Goal: Task Accomplishment & Management: Manage account settings

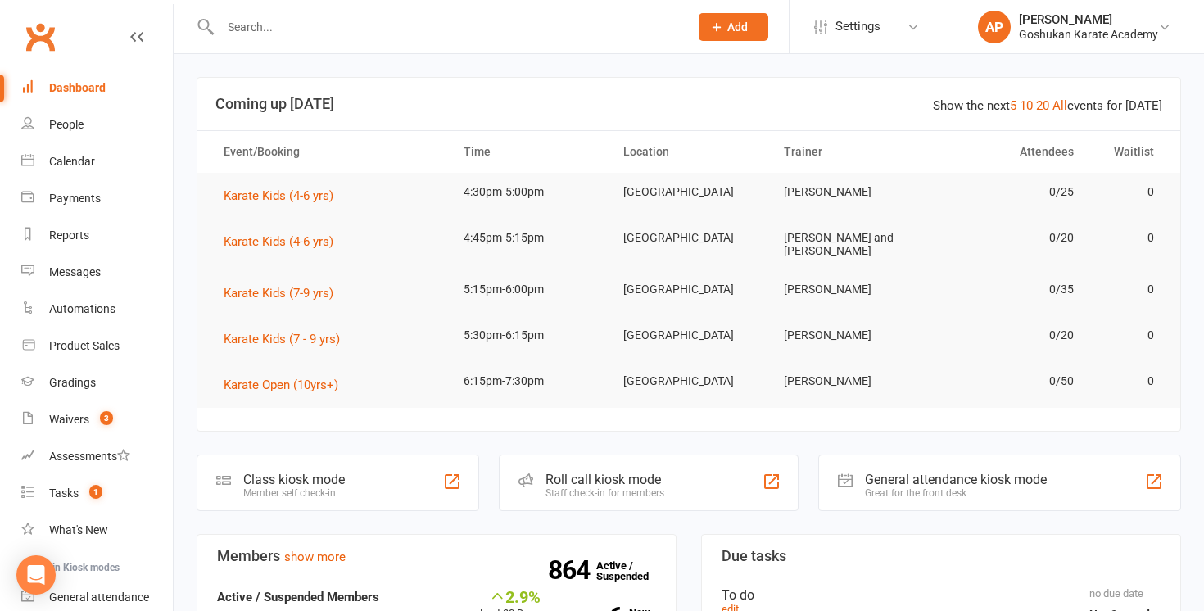
click at [380, 25] on input "text" at bounding box center [446, 27] width 462 height 23
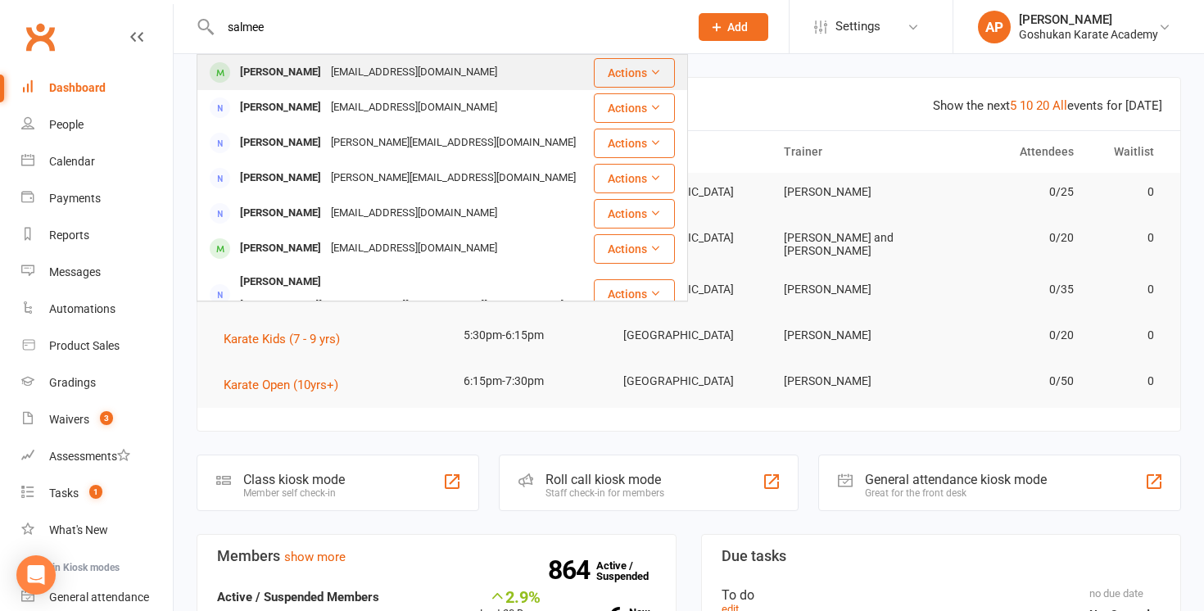
type input "salmee"
click at [326, 73] on div "[EMAIL_ADDRESS][DOMAIN_NAME]" at bounding box center [414, 73] width 176 height 24
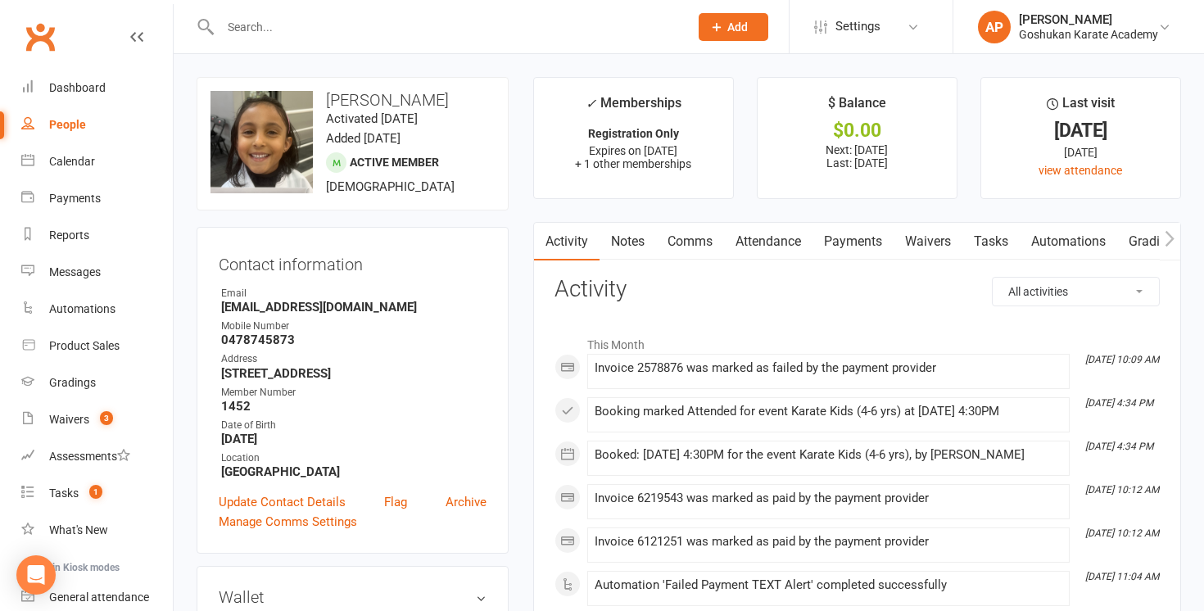
click at [862, 239] on link "Payments" at bounding box center [853, 242] width 81 height 38
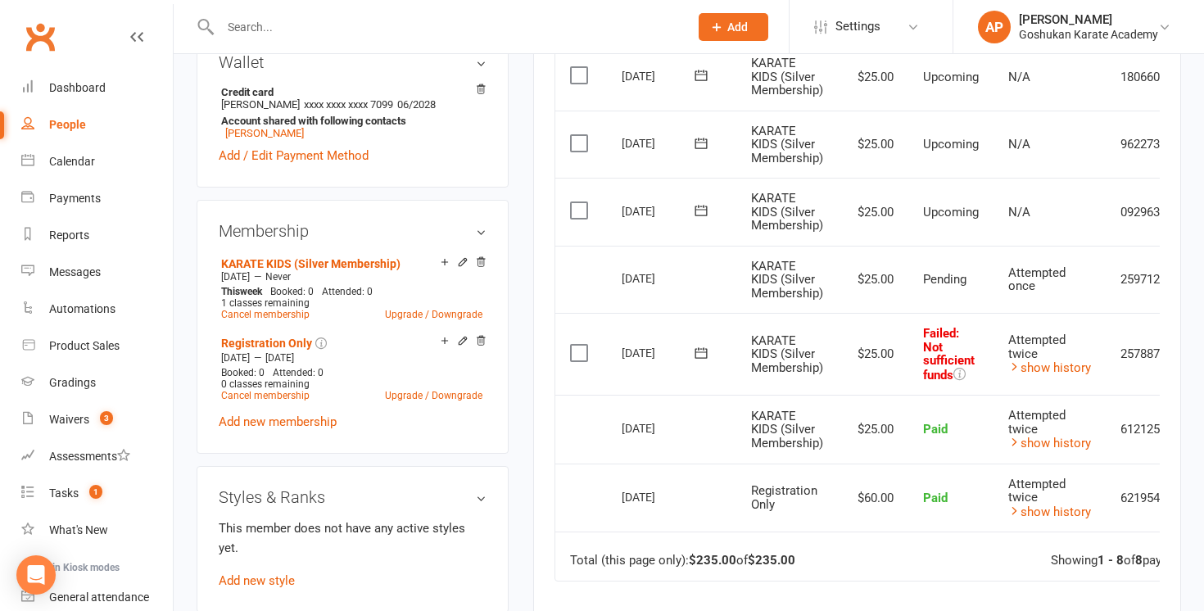
scroll to position [583, 0]
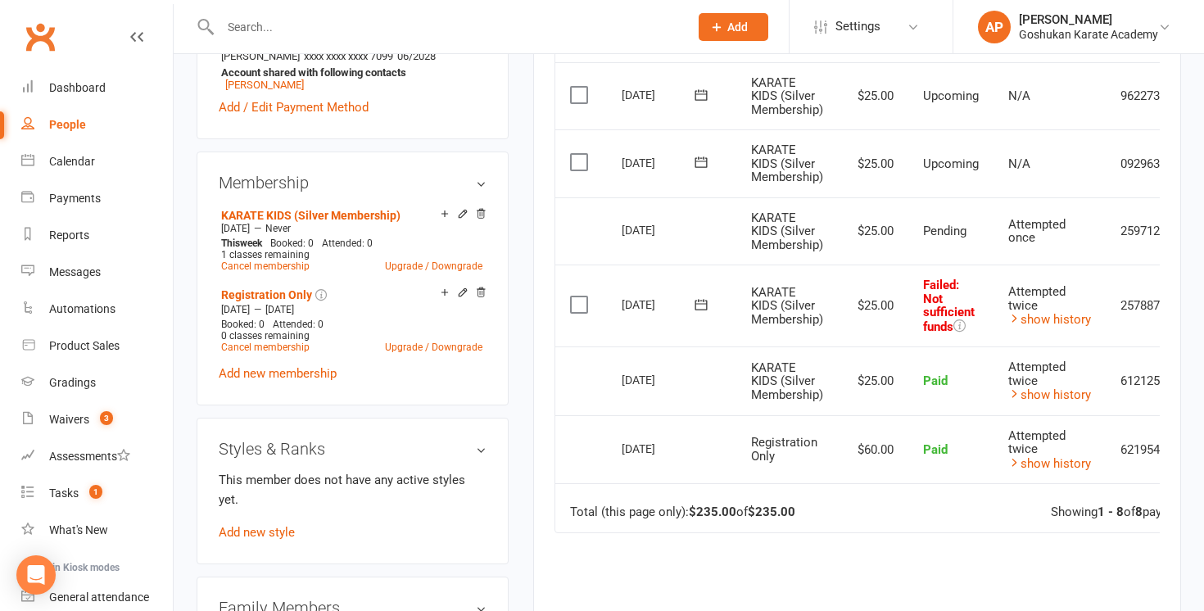
click at [622, 26] on input "text" at bounding box center [446, 27] width 462 height 23
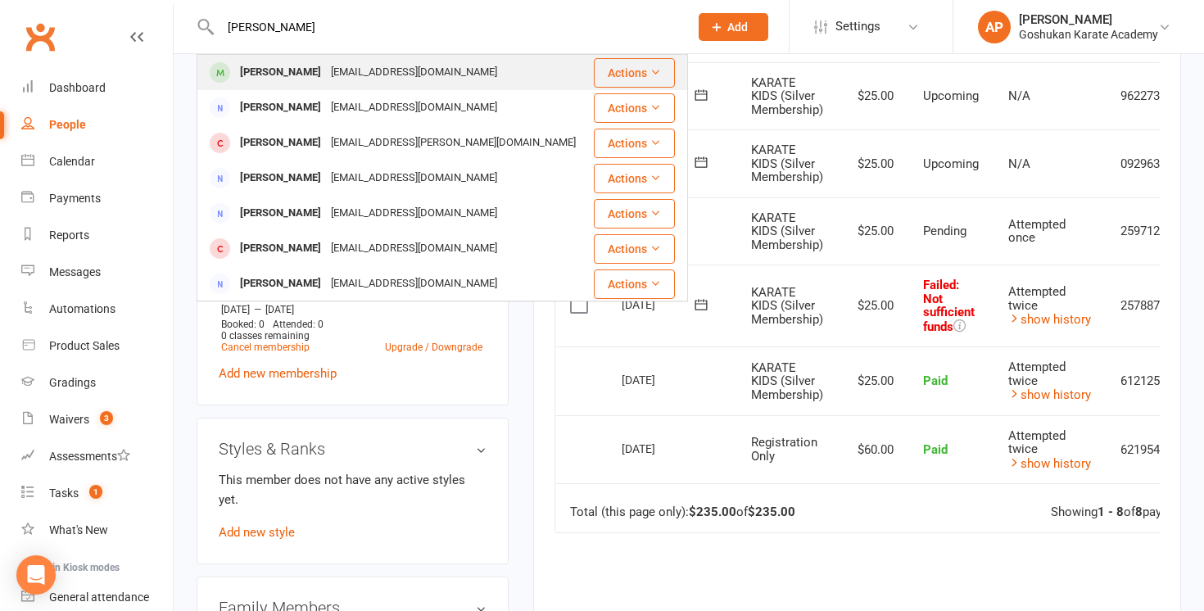
type input "[PERSON_NAME]"
click at [463, 76] on div "[EMAIL_ADDRESS][DOMAIN_NAME]" at bounding box center [414, 73] width 176 height 24
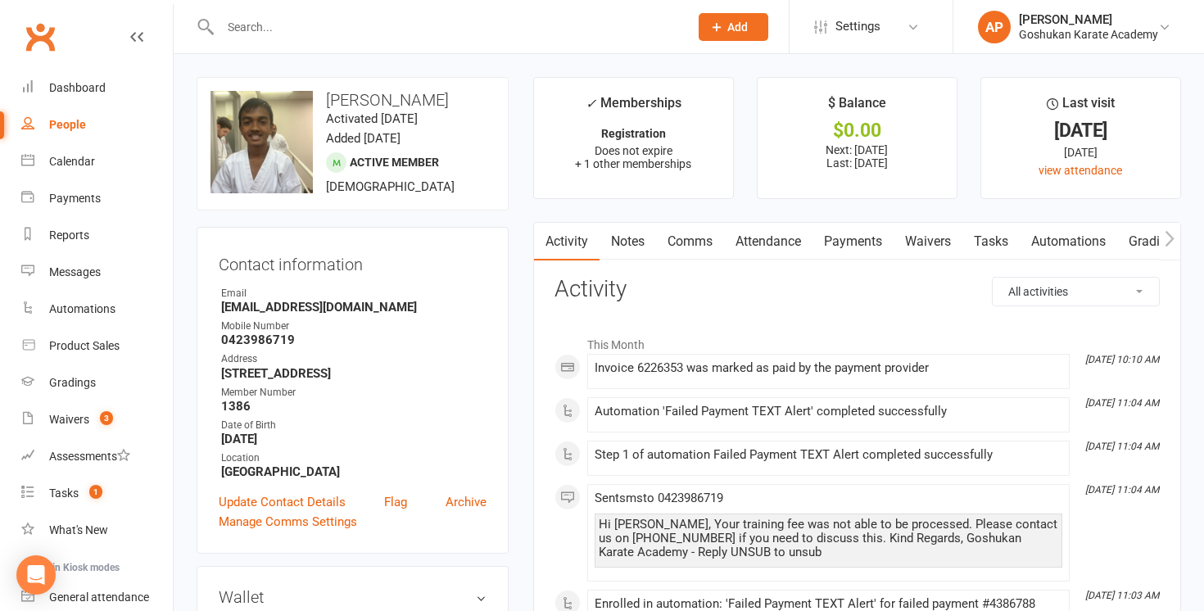
click at [848, 240] on link "Payments" at bounding box center [853, 242] width 81 height 38
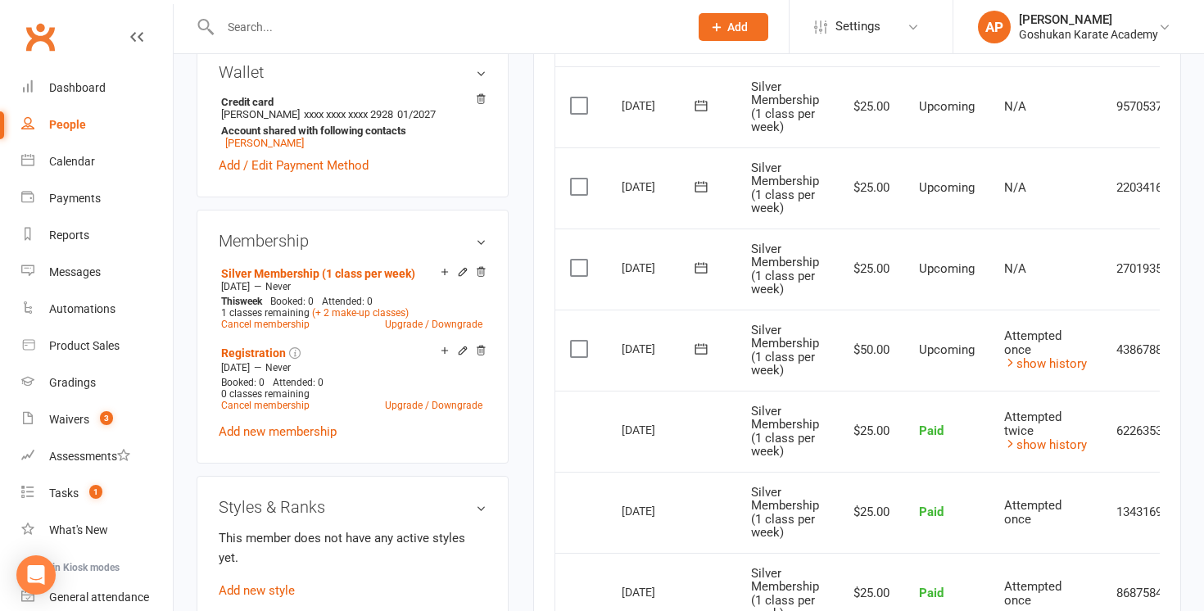
scroll to position [527, 0]
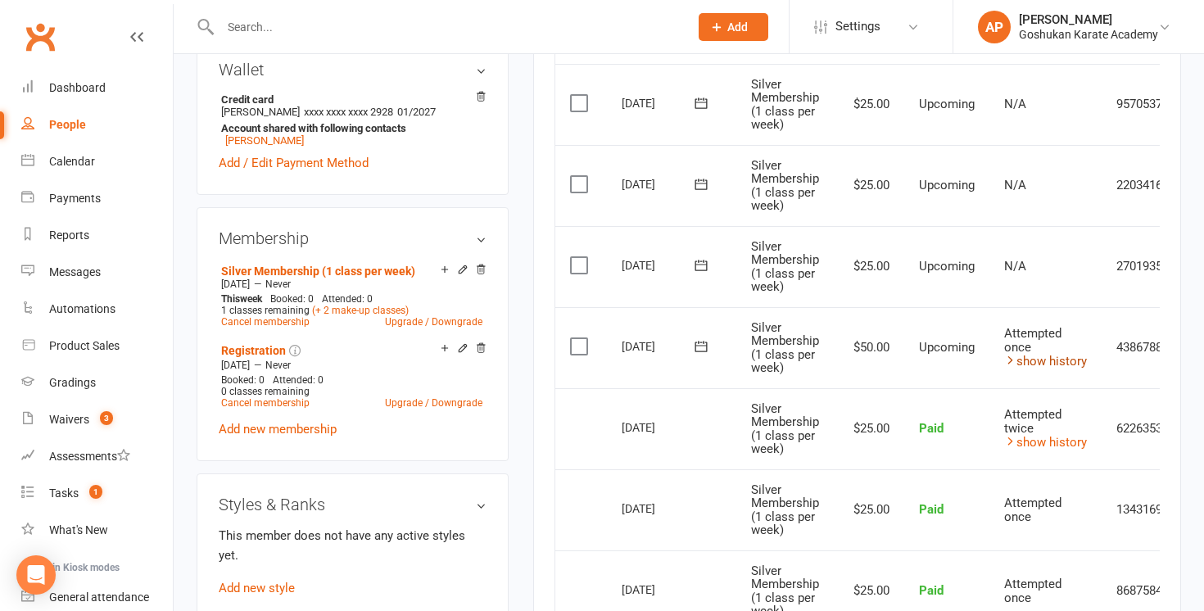
click at [1050, 355] on link "show history" at bounding box center [1045, 361] width 83 height 15
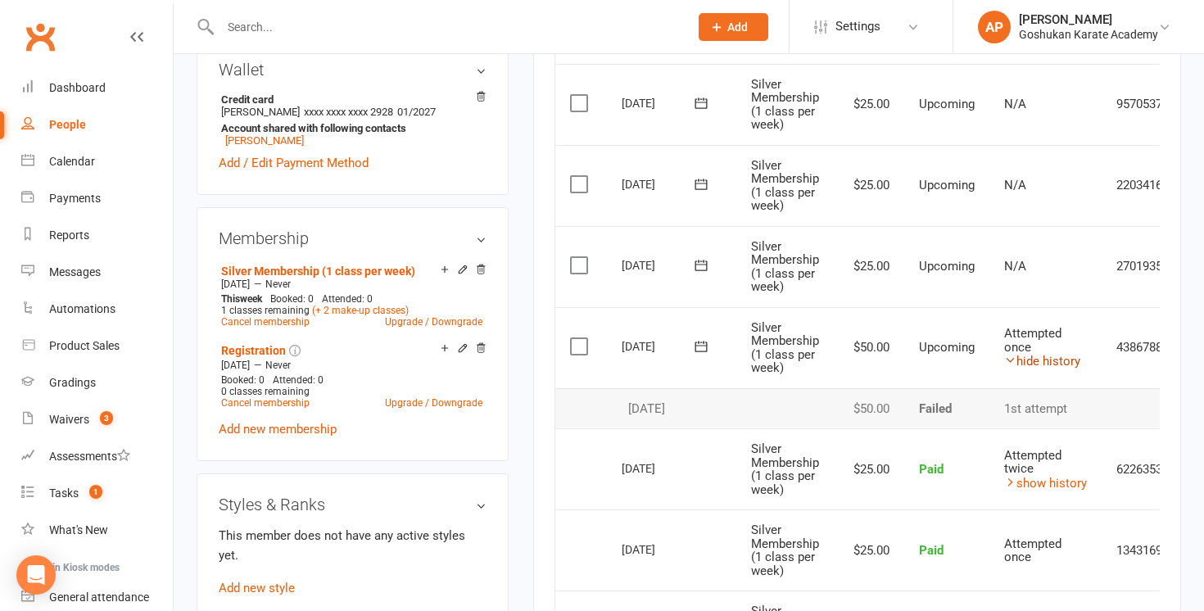
click at [1048, 355] on link "hide history" at bounding box center [1042, 361] width 76 height 15
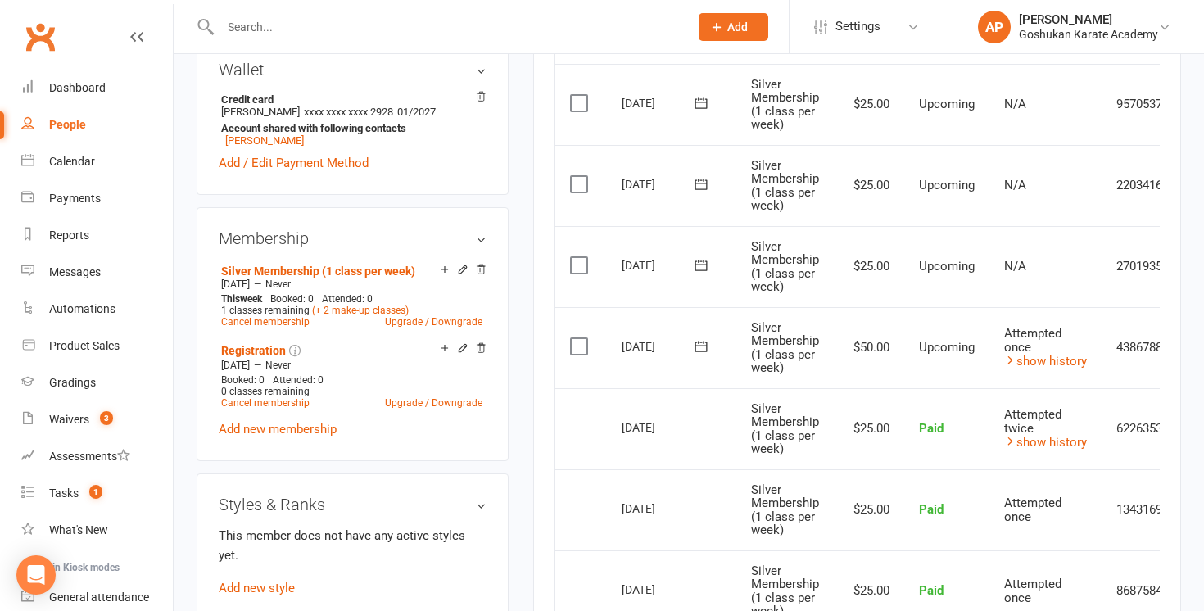
click at [364, 21] on input "text" at bounding box center [446, 27] width 462 height 23
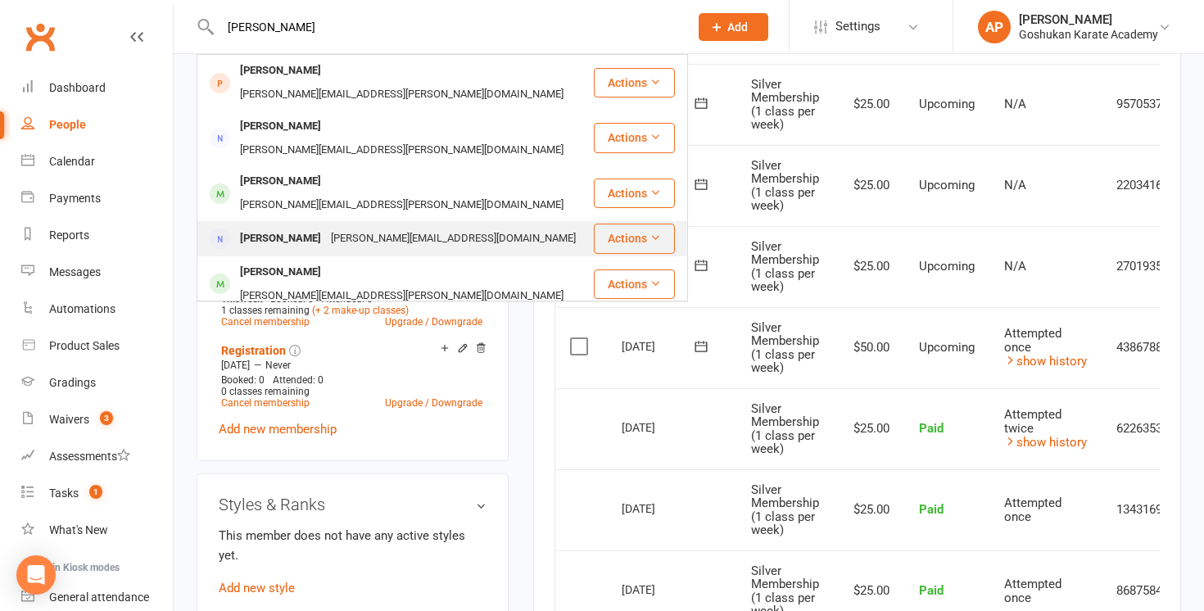
type input "[PERSON_NAME]"
click at [317, 227] on div "[PERSON_NAME]" at bounding box center [280, 239] width 91 height 24
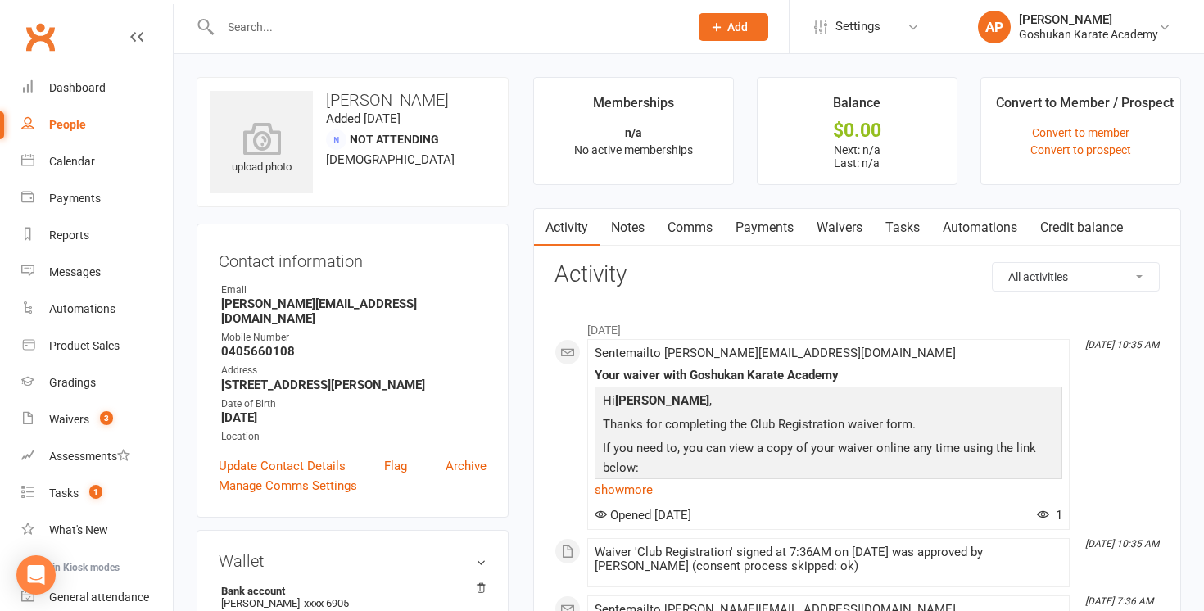
click at [344, 22] on input "text" at bounding box center [446, 27] width 462 height 23
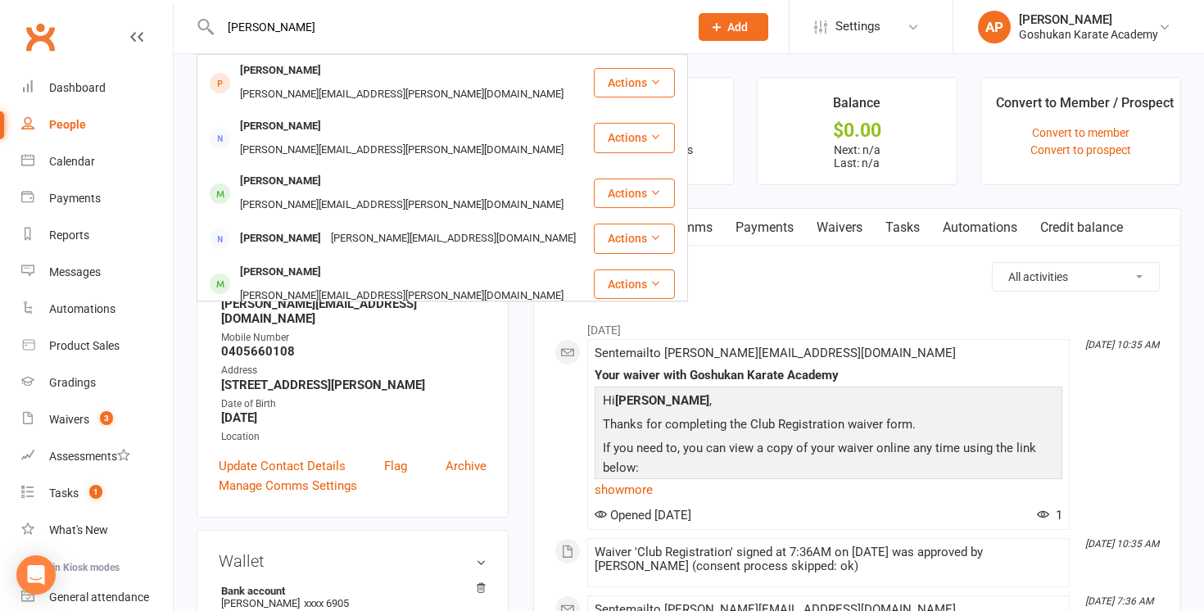
type input "[PERSON_NAME]"
click at [295, 318] on div "[PERSON_NAME]" at bounding box center [280, 330] width 91 height 24
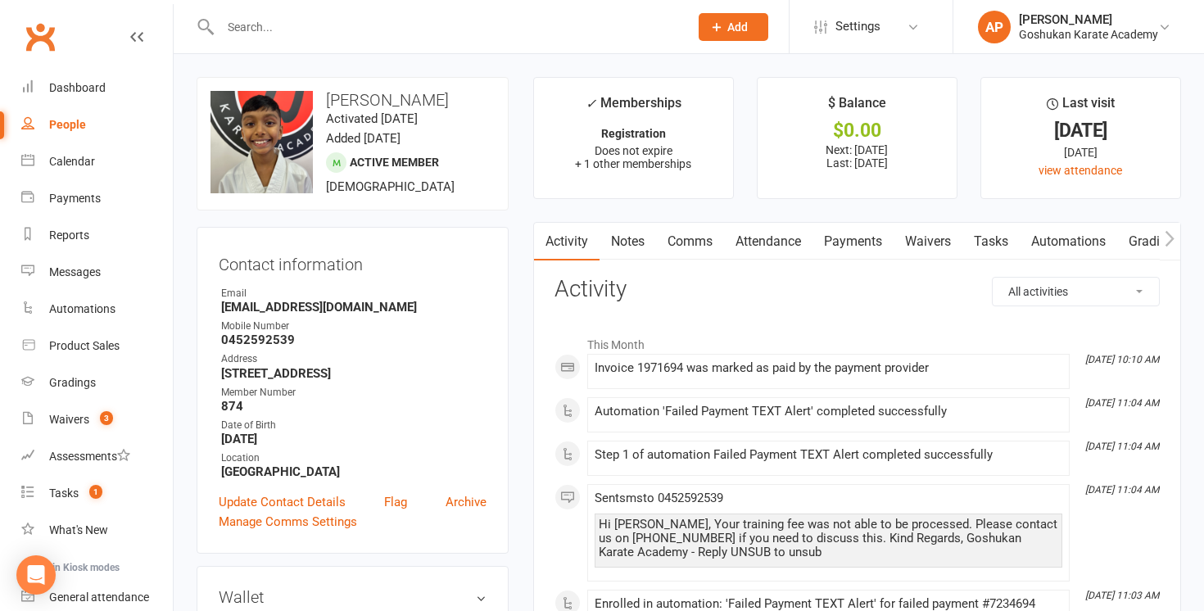
click at [851, 243] on link "Payments" at bounding box center [853, 242] width 81 height 38
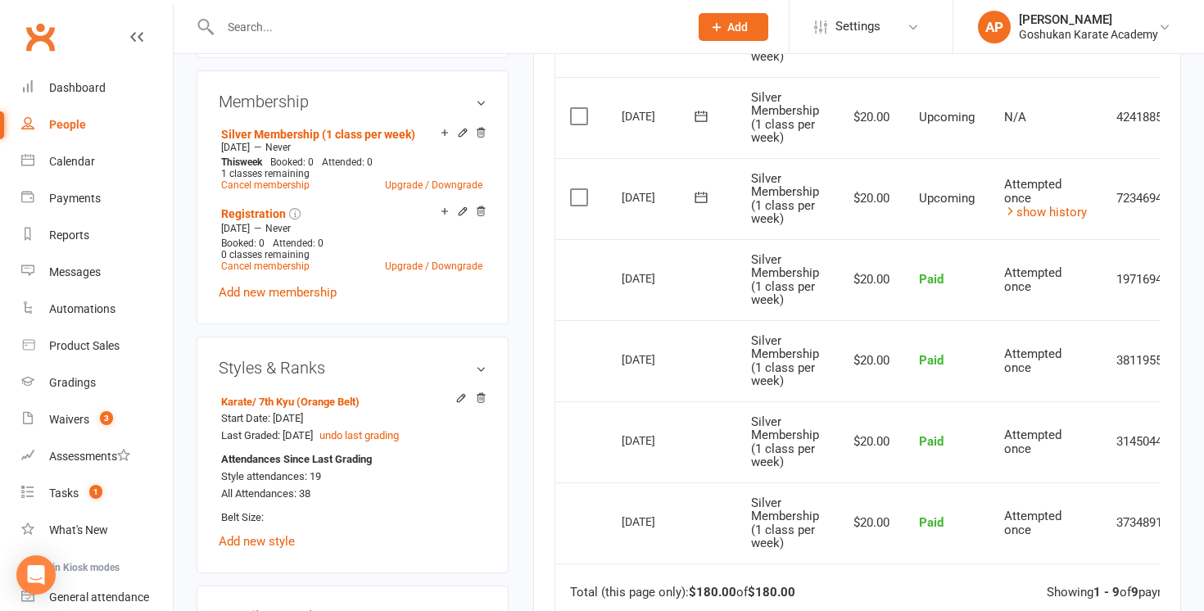
scroll to position [678, 0]
click at [1035, 200] on div "Attempted once" at bounding box center [1045, 189] width 83 height 27
click at [1035, 206] on link "show history" at bounding box center [1045, 210] width 83 height 15
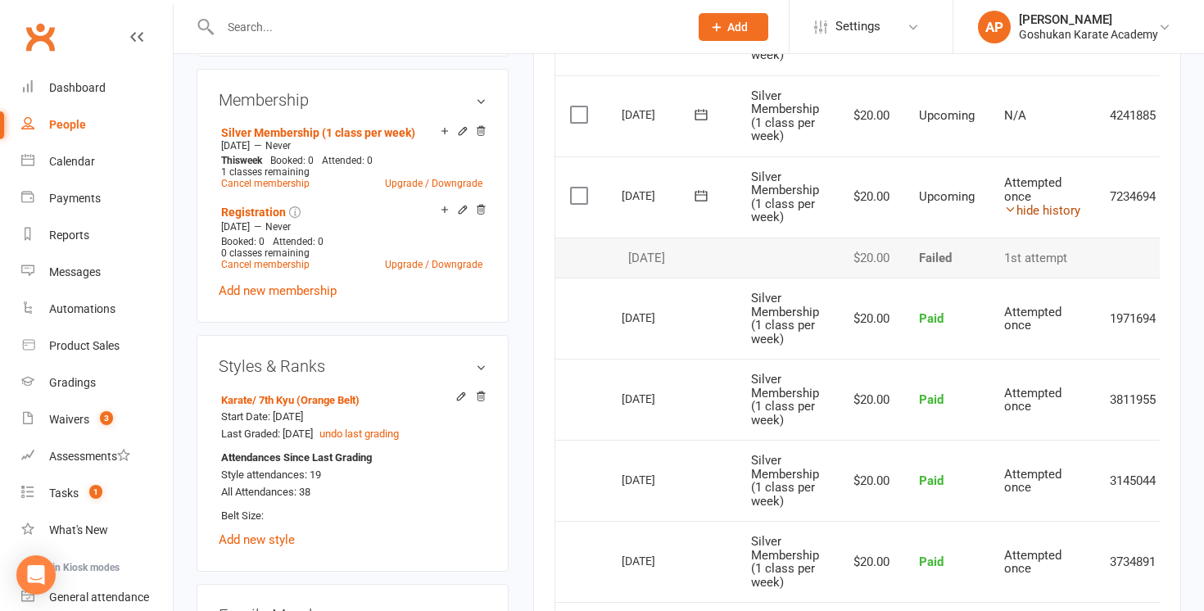
click at [1035, 206] on link "hide history" at bounding box center [1042, 210] width 76 height 15
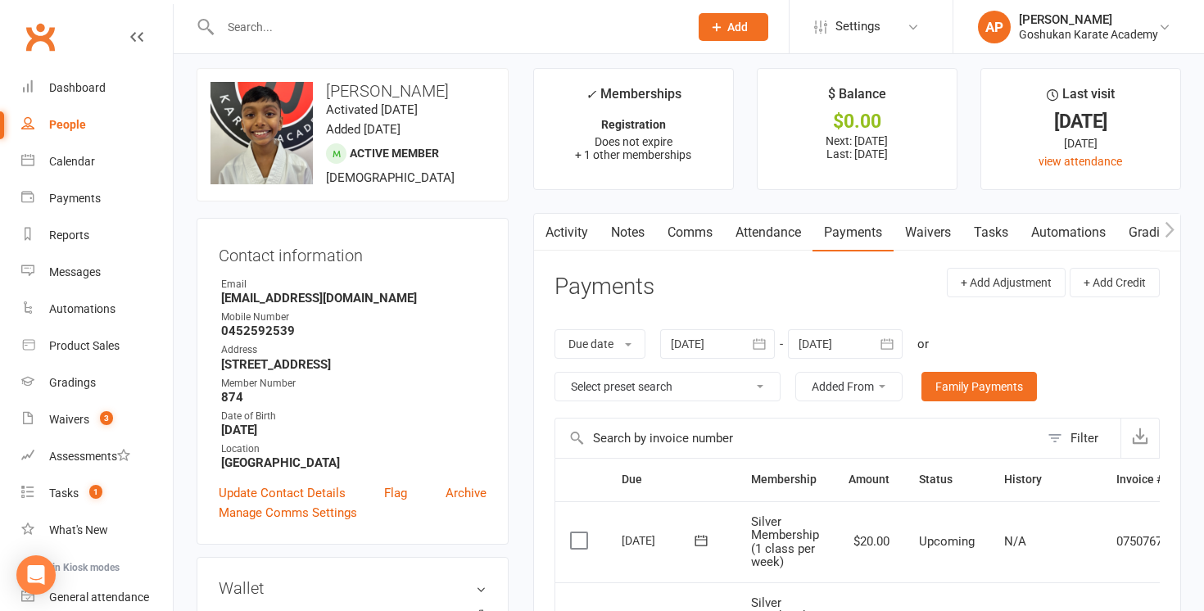
scroll to position [0, 0]
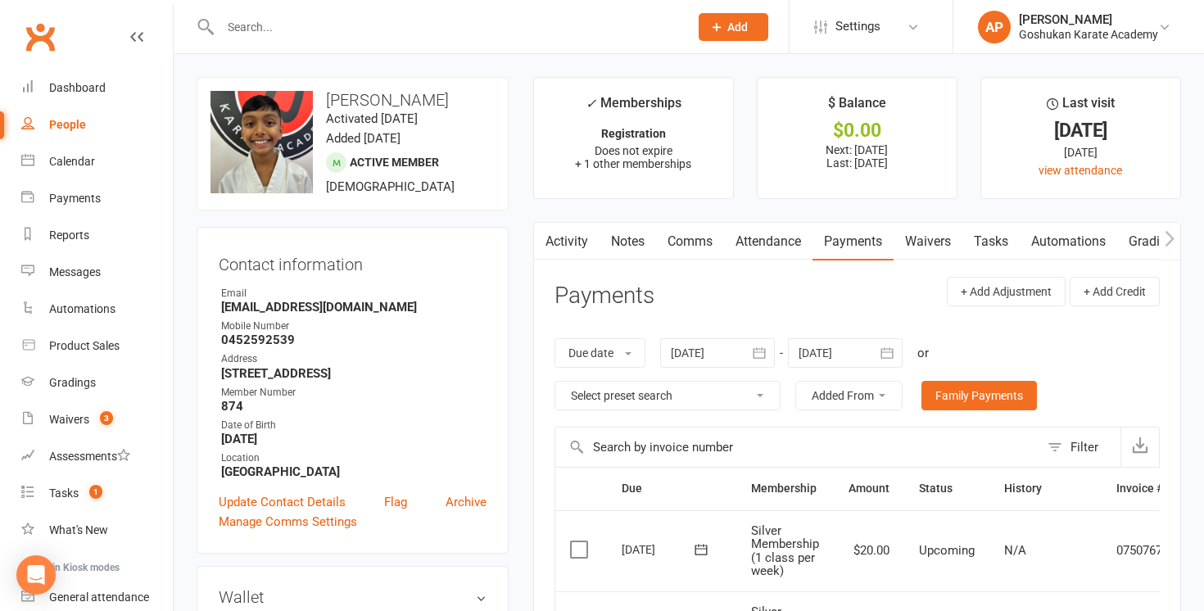
click at [588, 248] on link "Activity" at bounding box center [567, 242] width 66 height 38
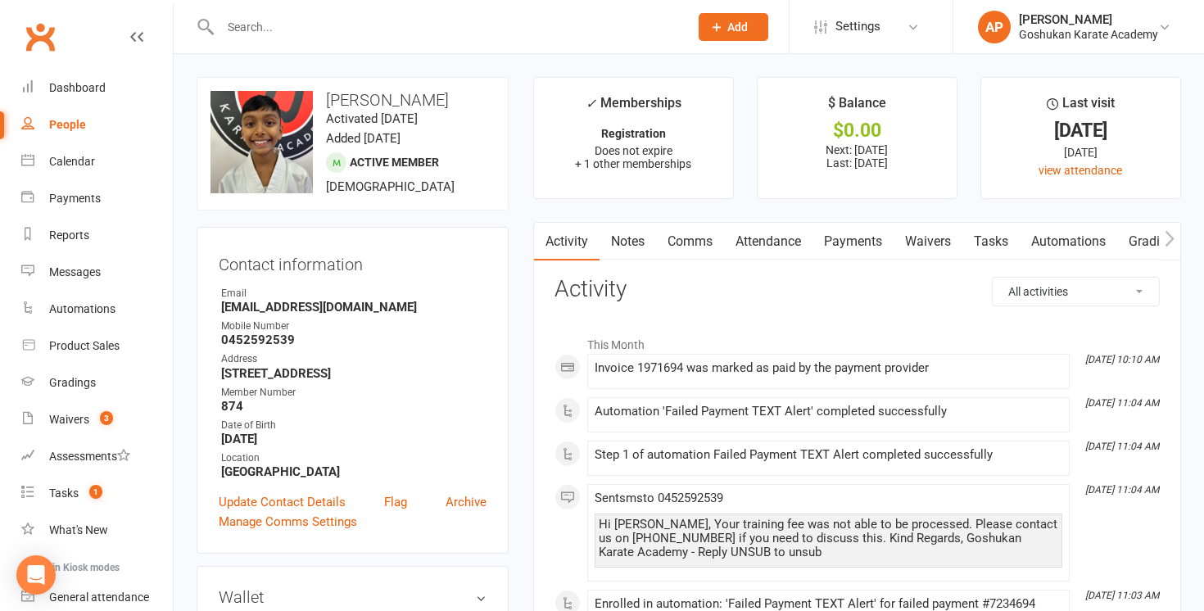
click at [345, 22] on input "text" at bounding box center [446, 27] width 462 height 23
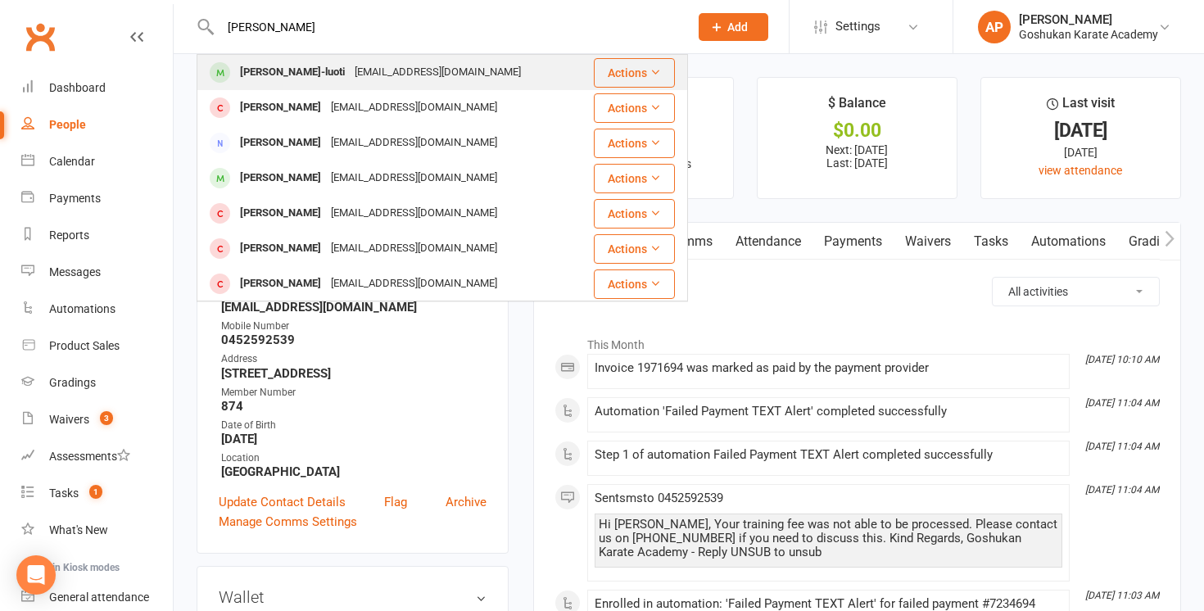
type input "[PERSON_NAME]"
click at [320, 70] on div "[PERSON_NAME]-luoti" at bounding box center [292, 73] width 115 height 24
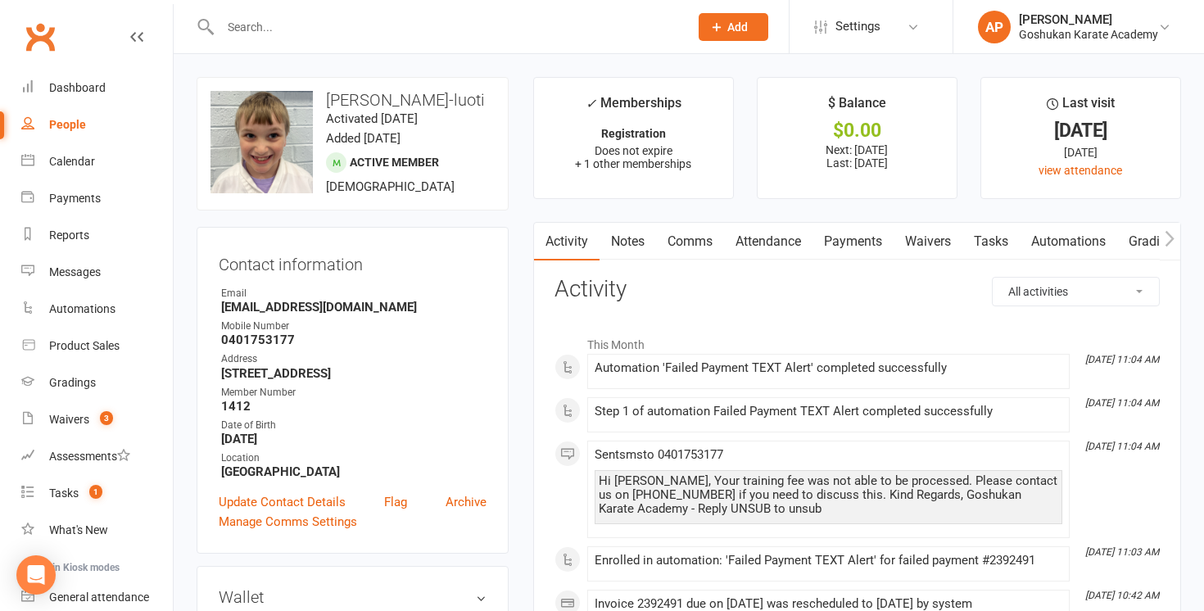
click at [862, 245] on link "Payments" at bounding box center [853, 242] width 81 height 38
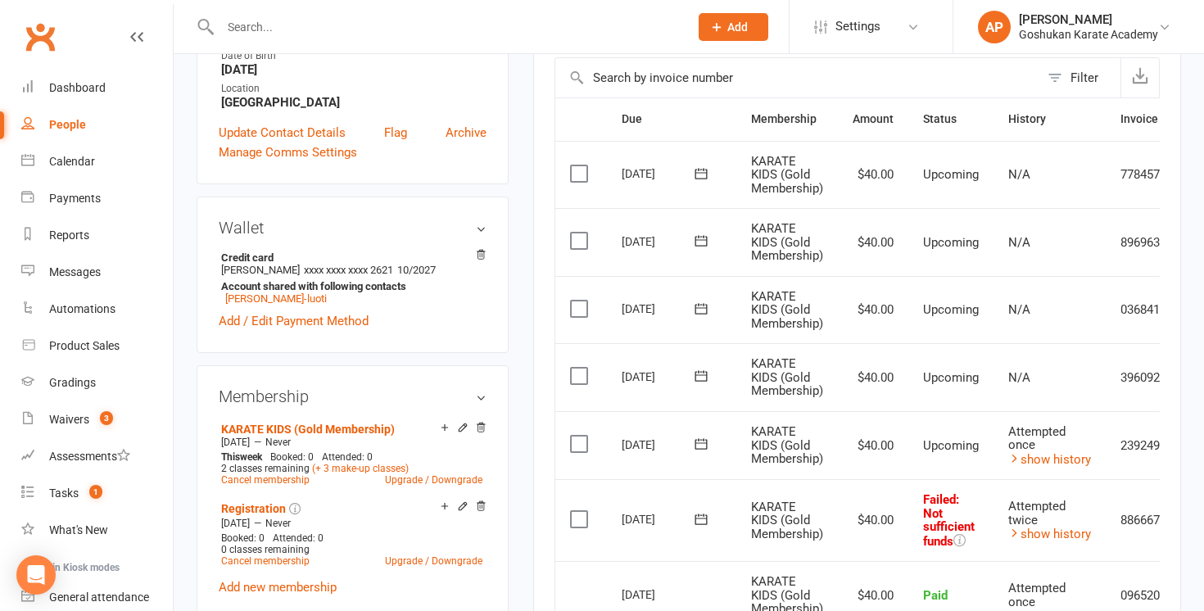
scroll to position [376, 0]
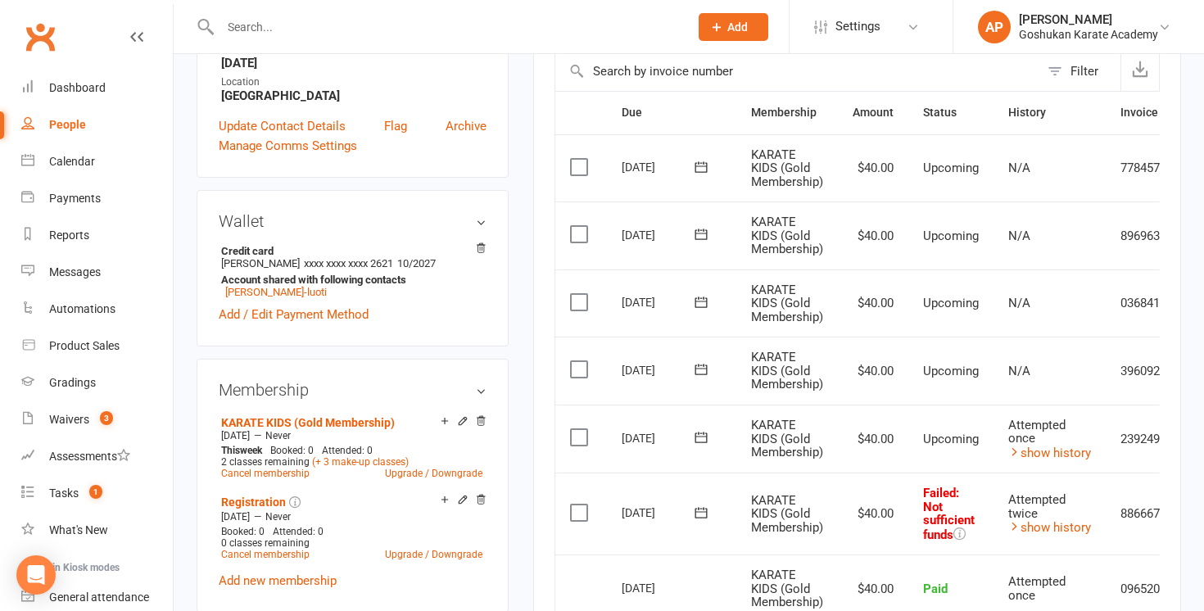
click at [330, 36] on input "text" at bounding box center [446, 27] width 462 height 23
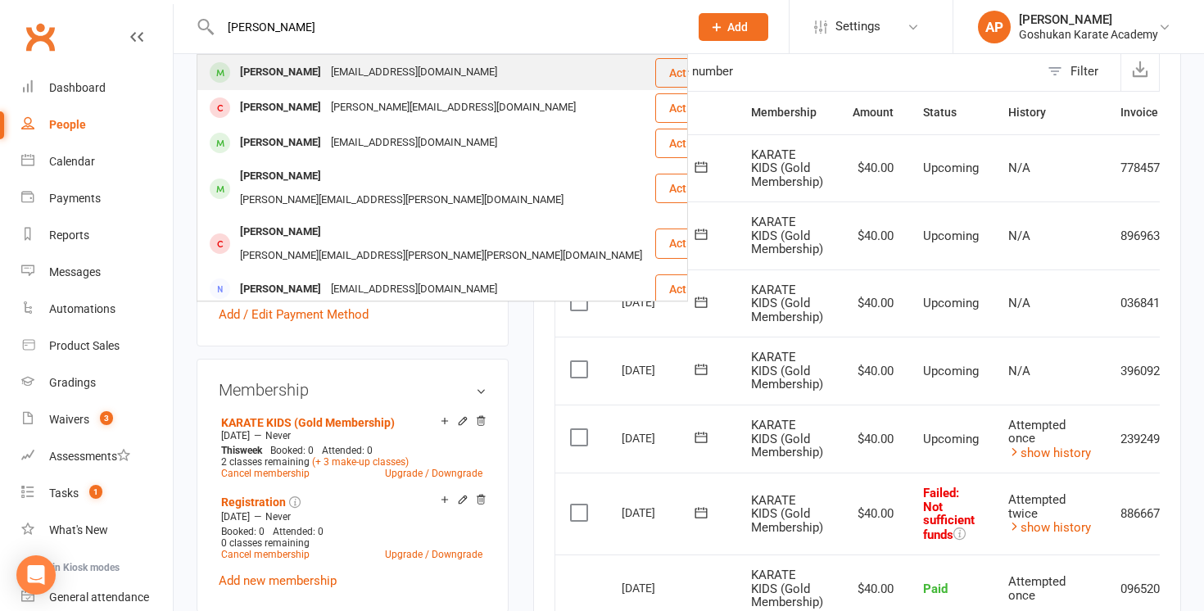
type input "[PERSON_NAME]"
click at [326, 75] on div "[EMAIL_ADDRESS][DOMAIN_NAME]" at bounding box center [414, 73] width 176 height 24
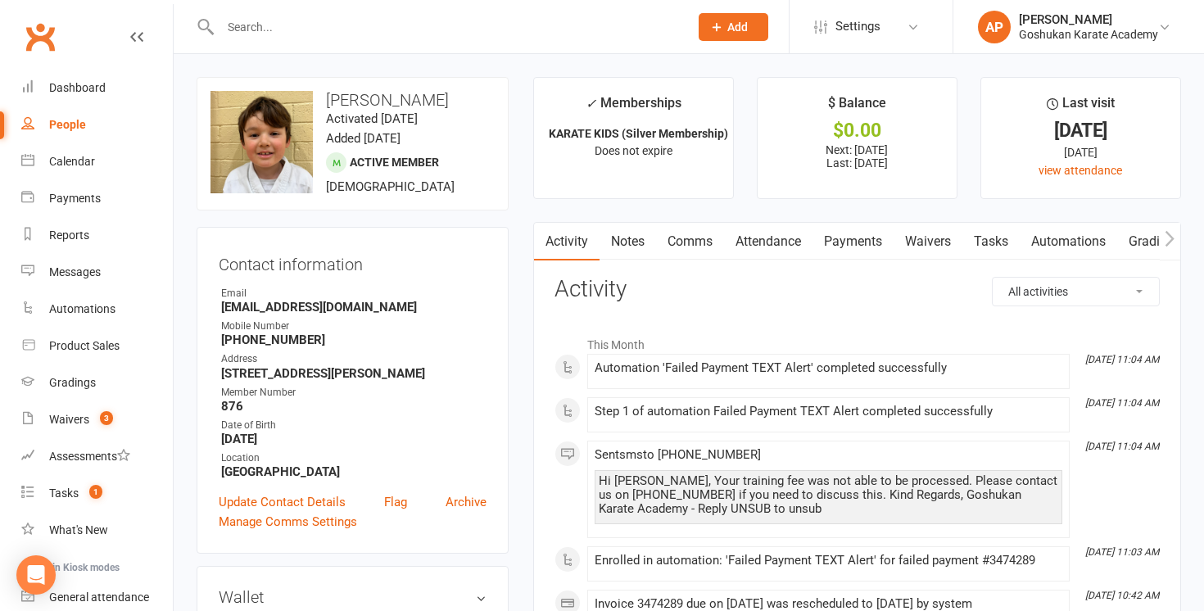
click at [851, 244] on link "Payments" at bounding box center [853, 242] width 81 height 38
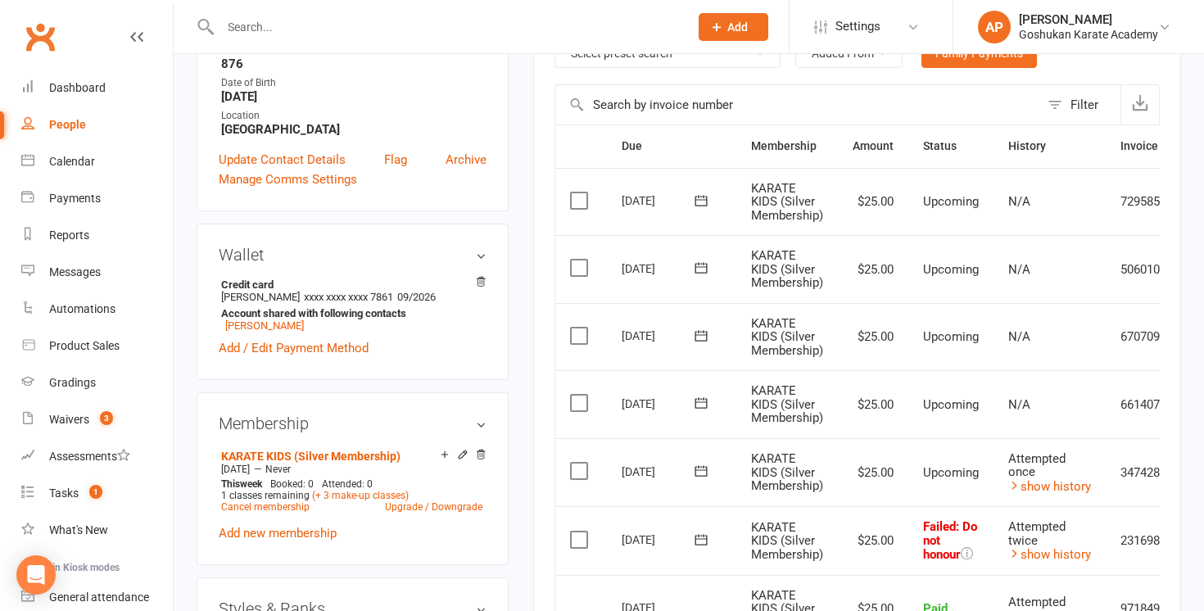
scroll to position [479, 0]
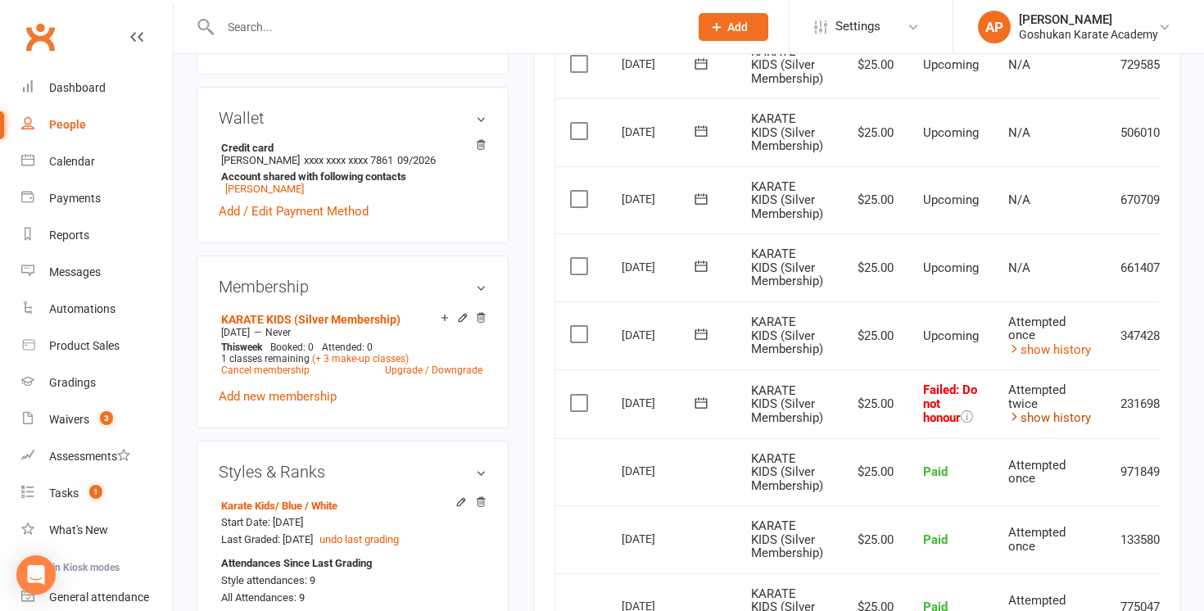
click at [1045, 417] on link "show history" at bounding box center [1049, 417] width 83 height 15
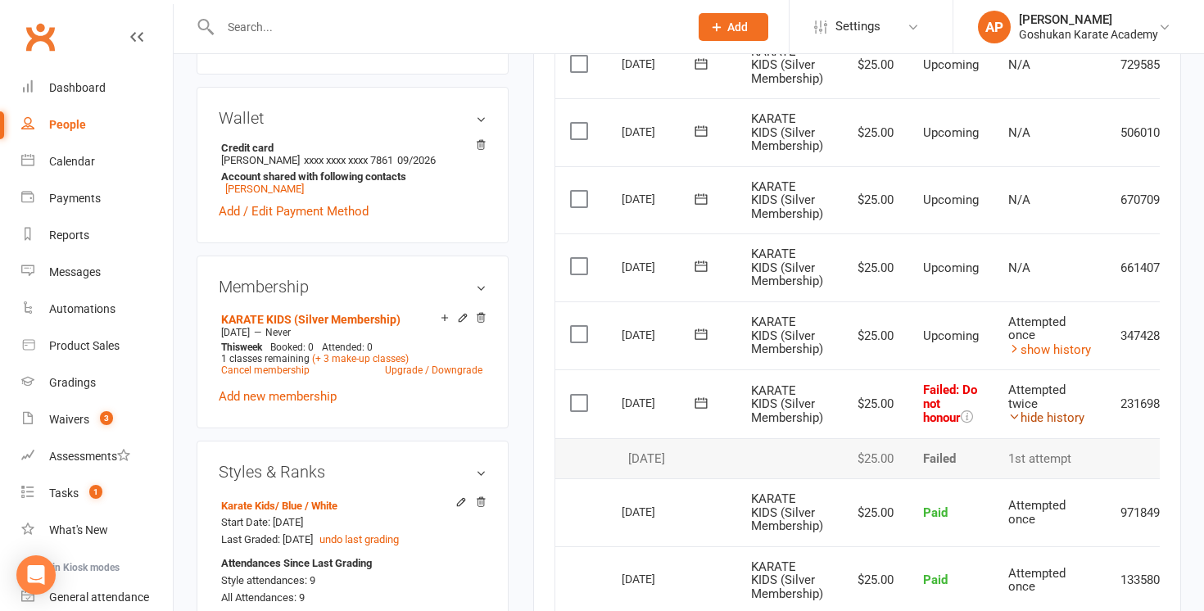
click at [1045, 416] on link "hide history" at bounding box center [1046, 417] width 76 height 15
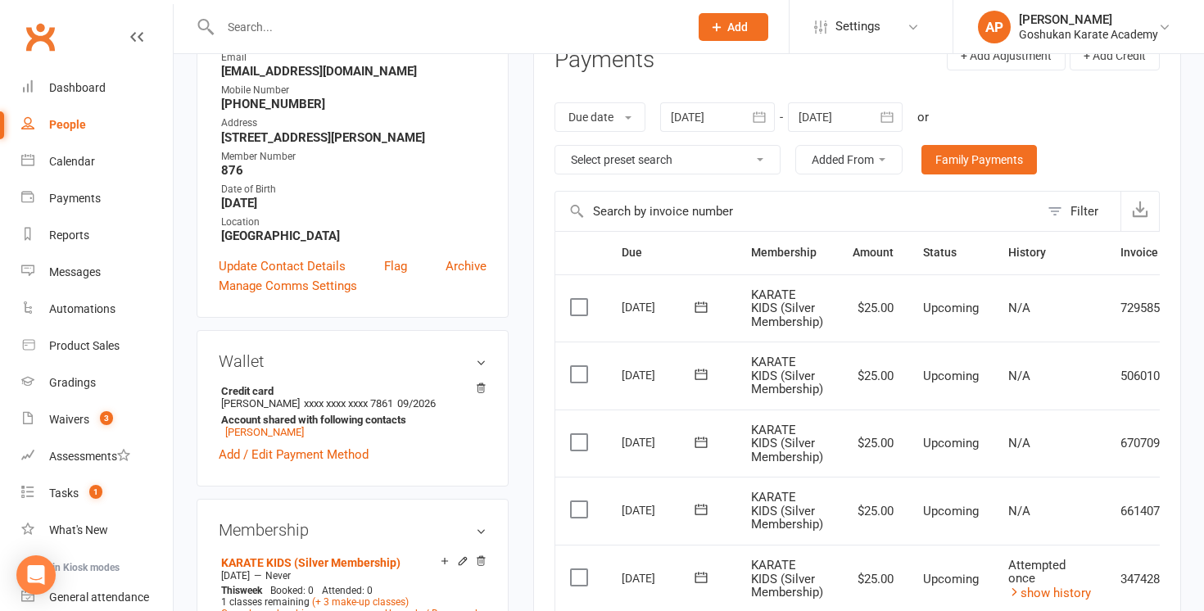
scroll to position [0, 0]
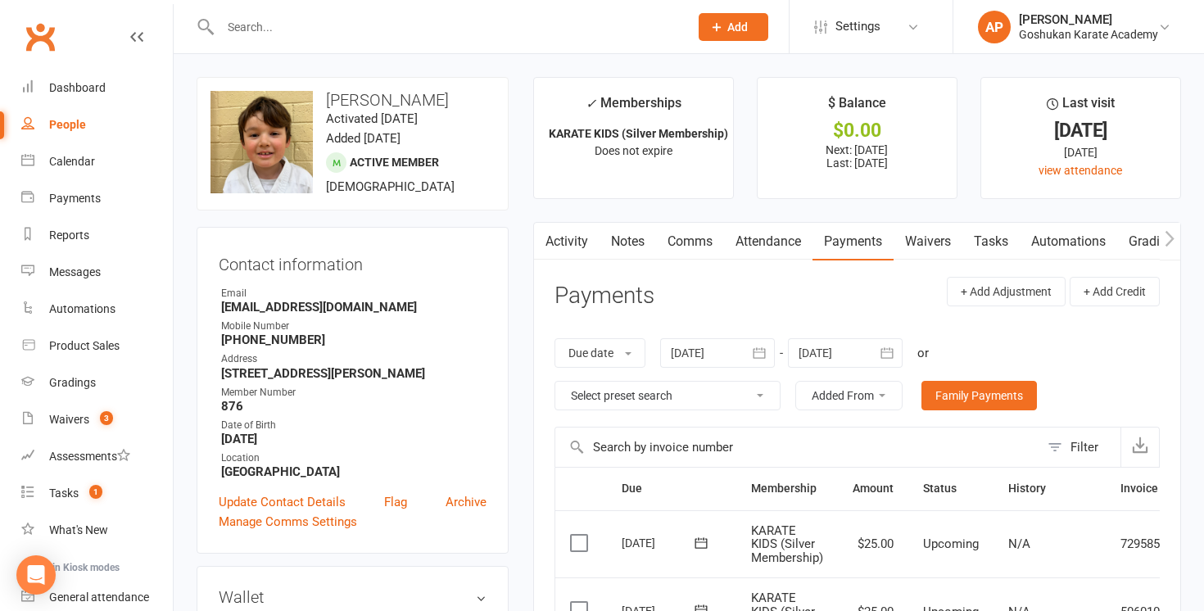
click at [781, 248] on link "Attendance" at bounding box center [768, 242] width 88 height 38
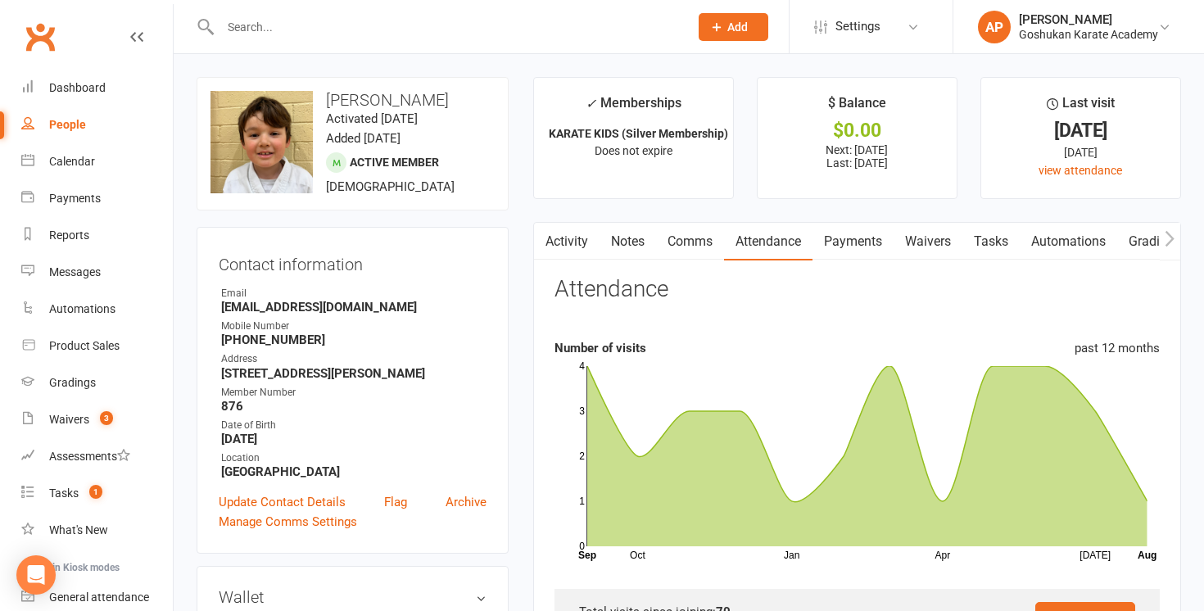
click at [850, 238] on link "Payments" at bounding box center [853, 242] width 81 height 38
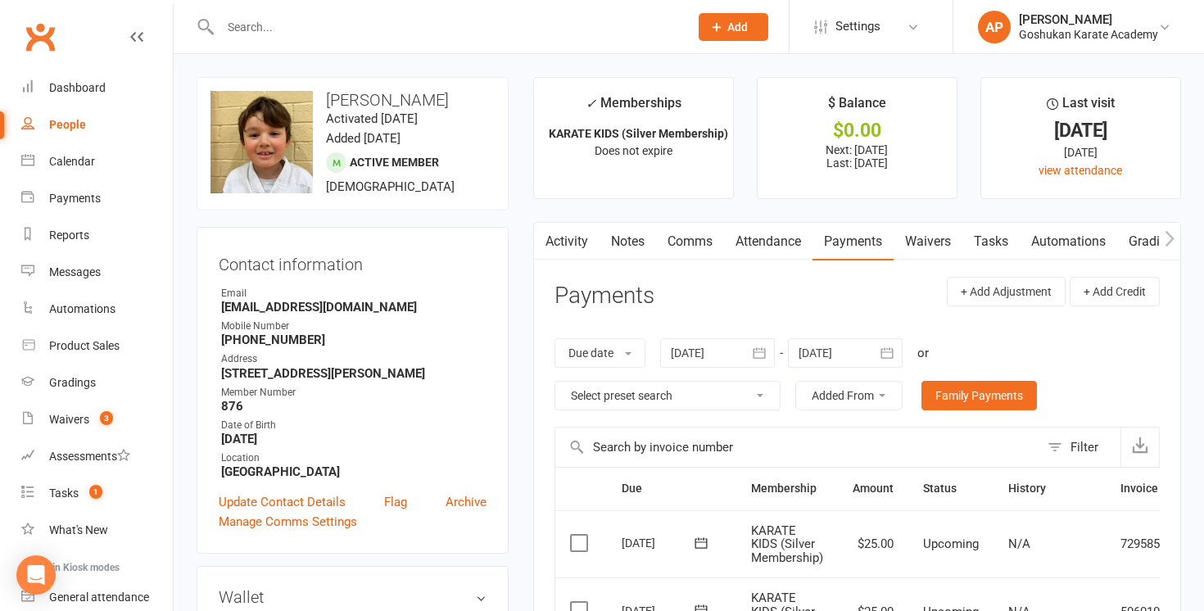
click at [581, 238] on link "Activity" at bounding box center [567, 242] width 66 height 38
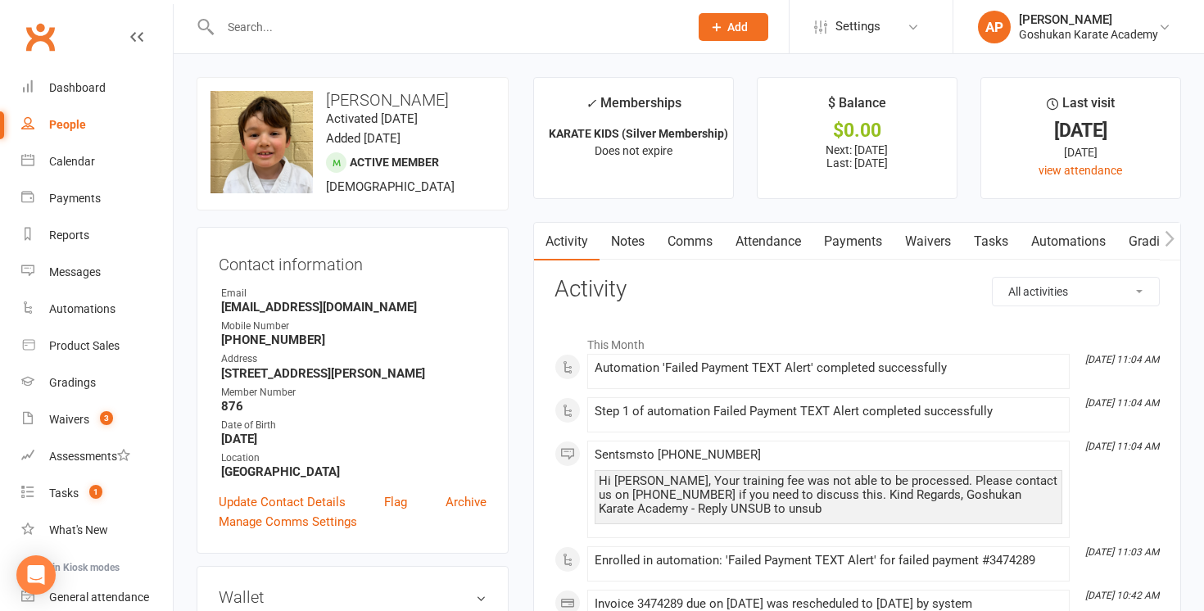
click at [417, 22] on input "text" at bounding box center [446, 27] width 462 height 23
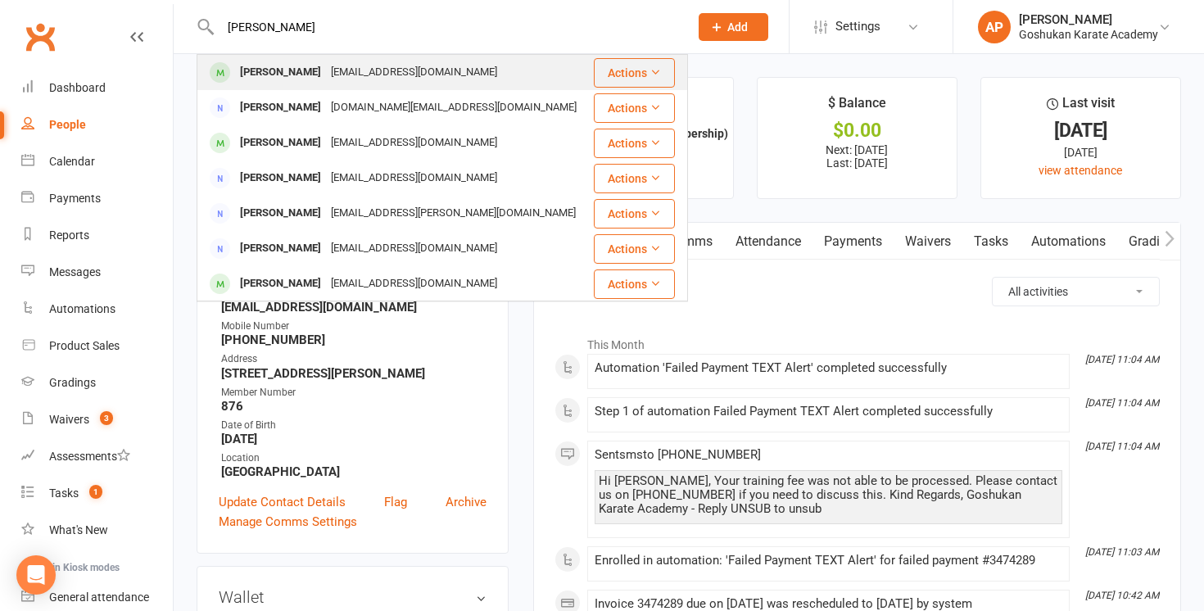
type input "[PERSON_NAME]"
click at [345, 70] on div "[EMAIL_ADDRESS][DOMAIN_NAME]" at bounding box center [414, 73] width 176 height 24
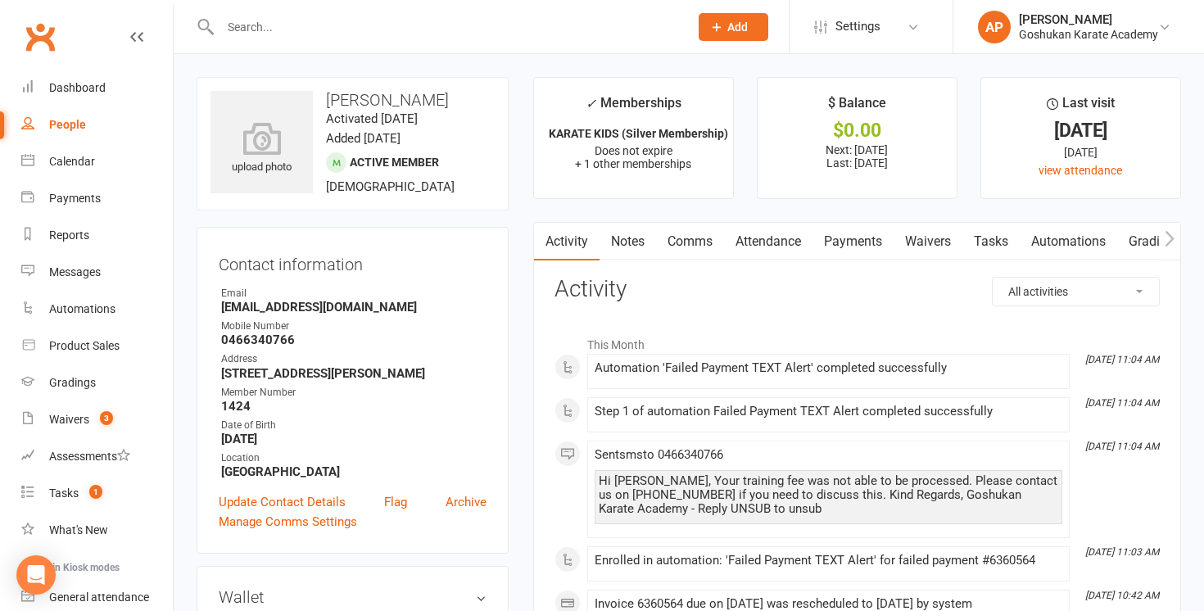
click at [854, 247] on link "Payments" at bounding box center [853, 242] width 81 height 38
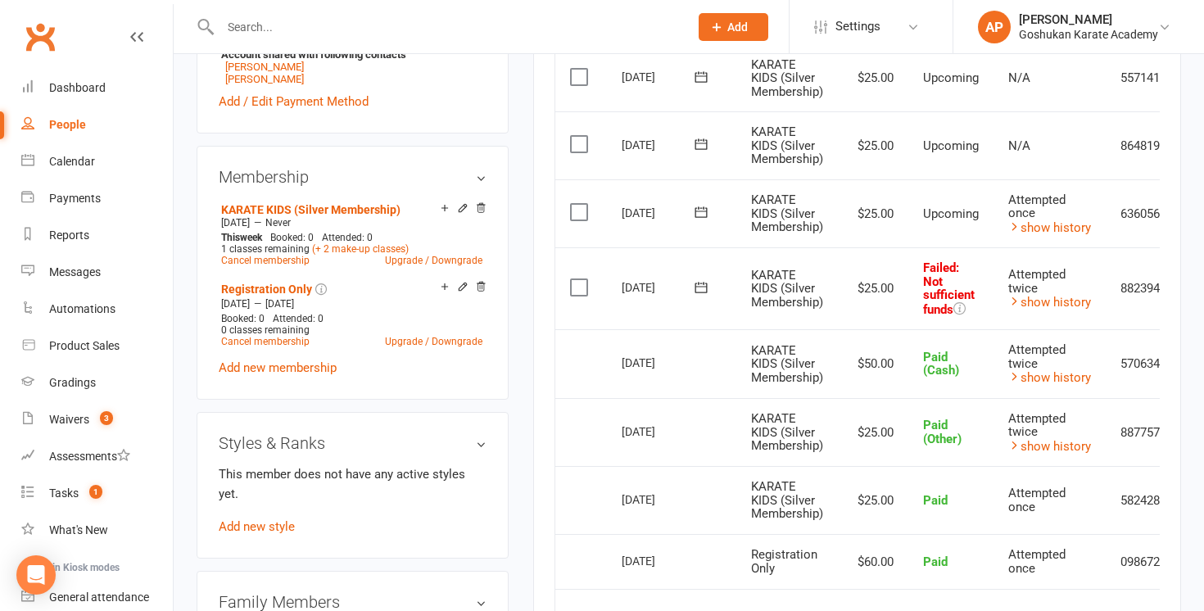
scroll to position [602, 0]
click at [387, 25] on input "text" at bounding box center [446, 27] width 462 height 23
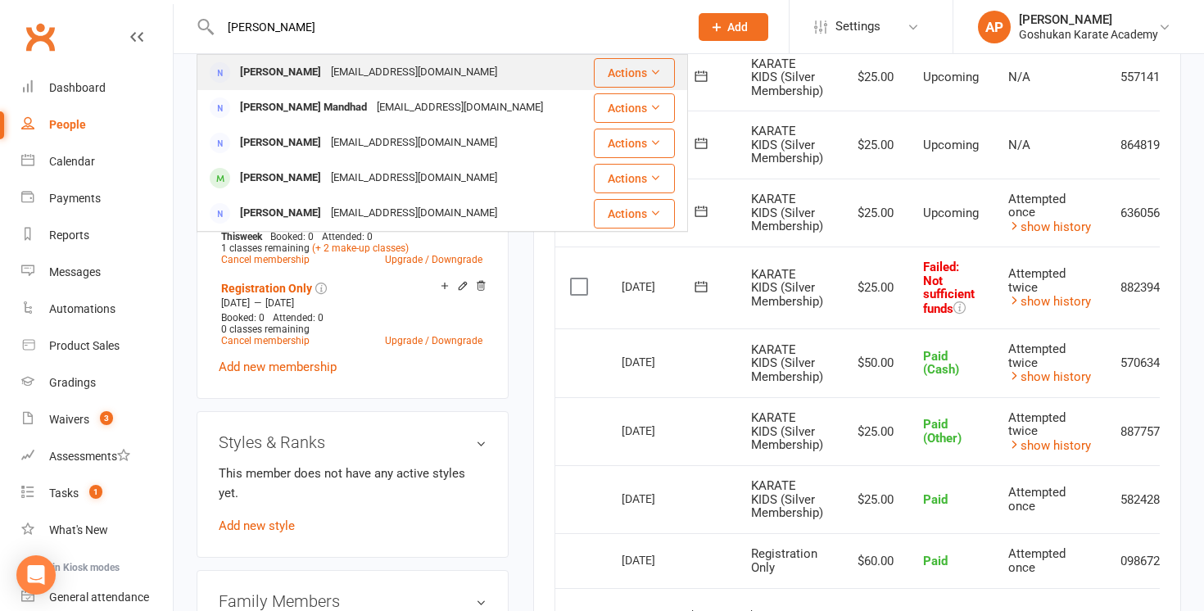
type input "[PERSON_NAME]"
click at [338, 65] on div "[EMAIL_ADDRESS][DOMAIN_NAME]" at bounding box center [414, 73] width 176 height 24
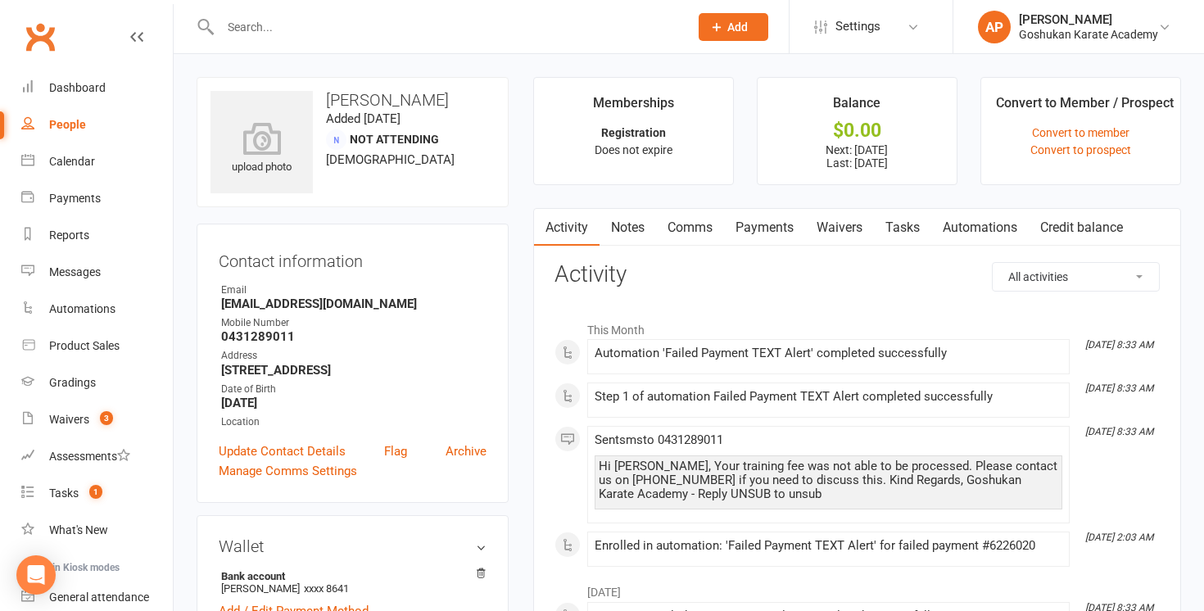
click at [755, 227] on link "Payments" at bounding box center [764, 228] width 81 height 38
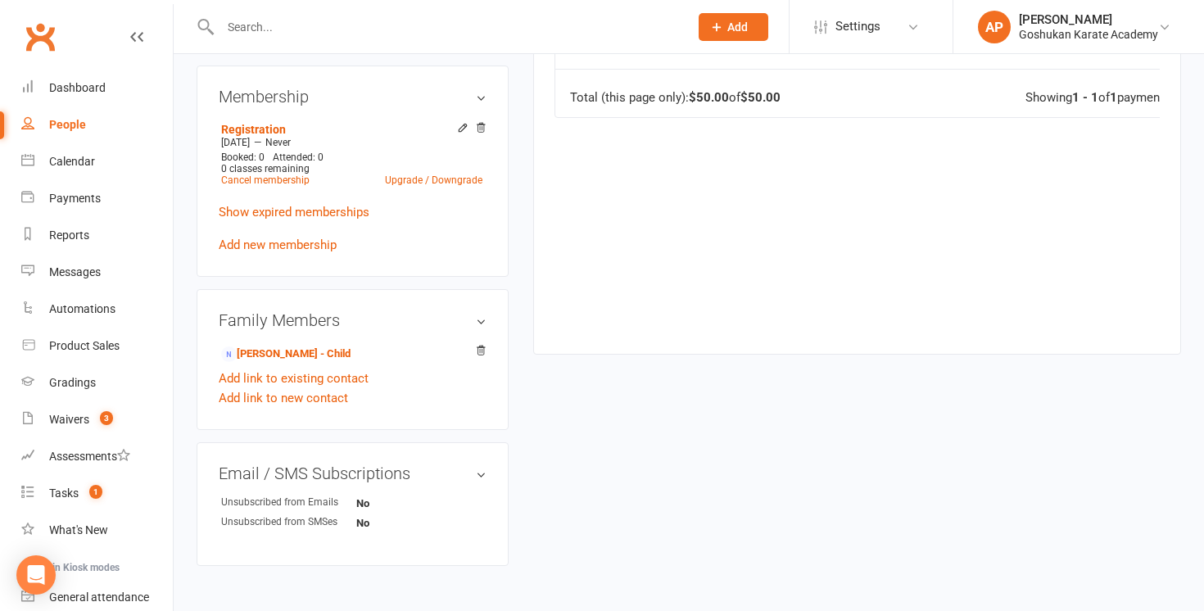
scroll to position [586, 0]
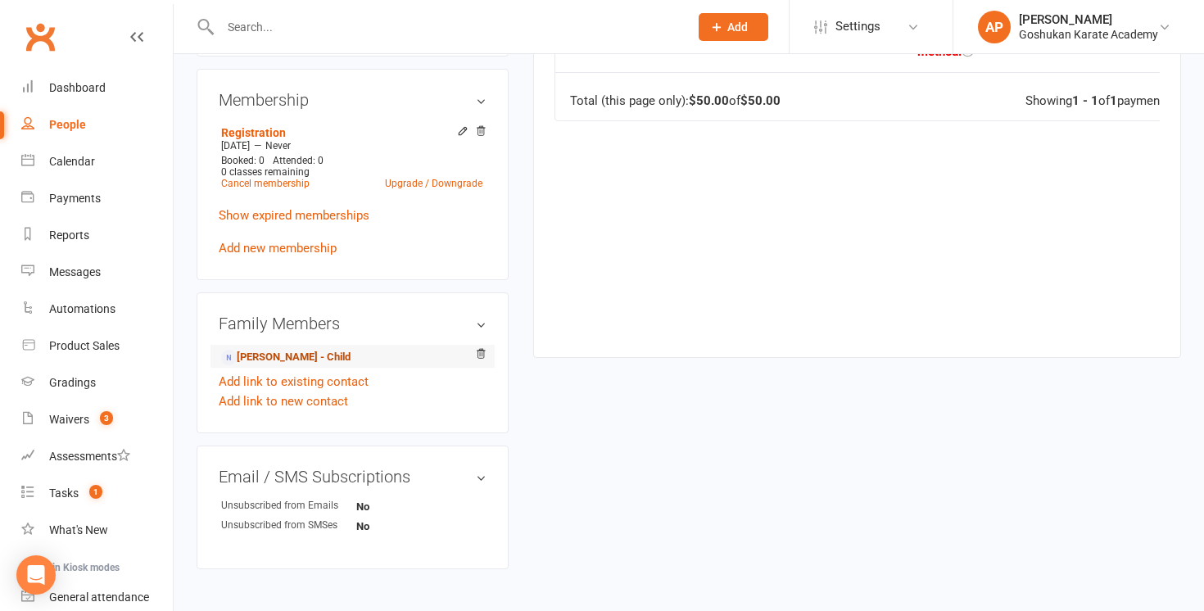
click at [306, 362] on link "[PERSON_NAME] - Child" at bounding box center [285, 357] width 129 height 17
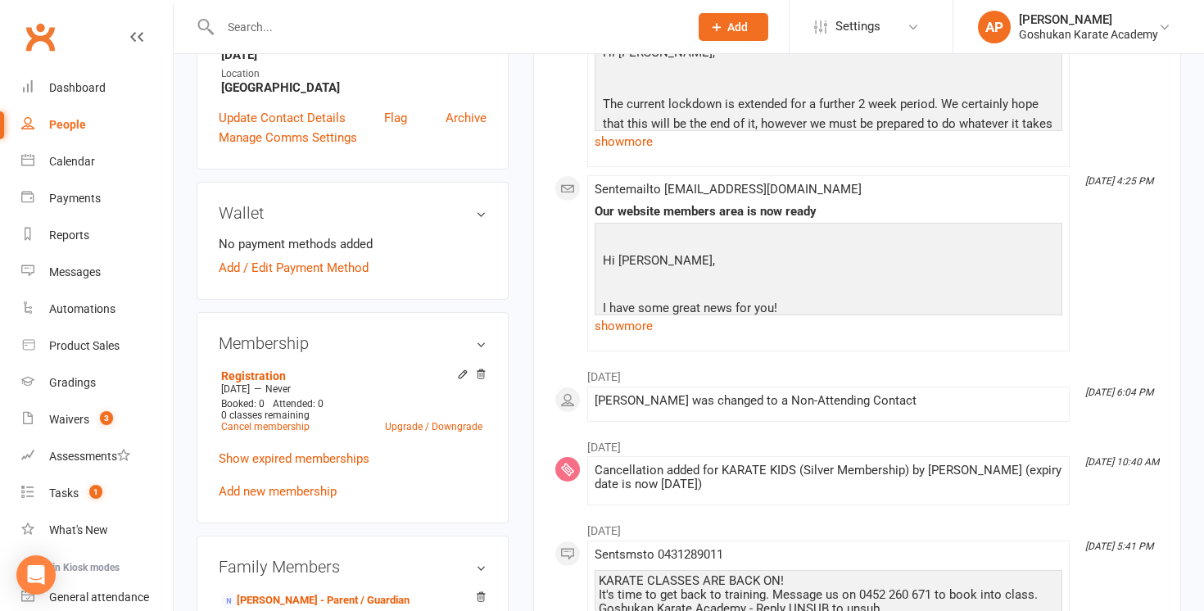
scroll to position [592, 0]
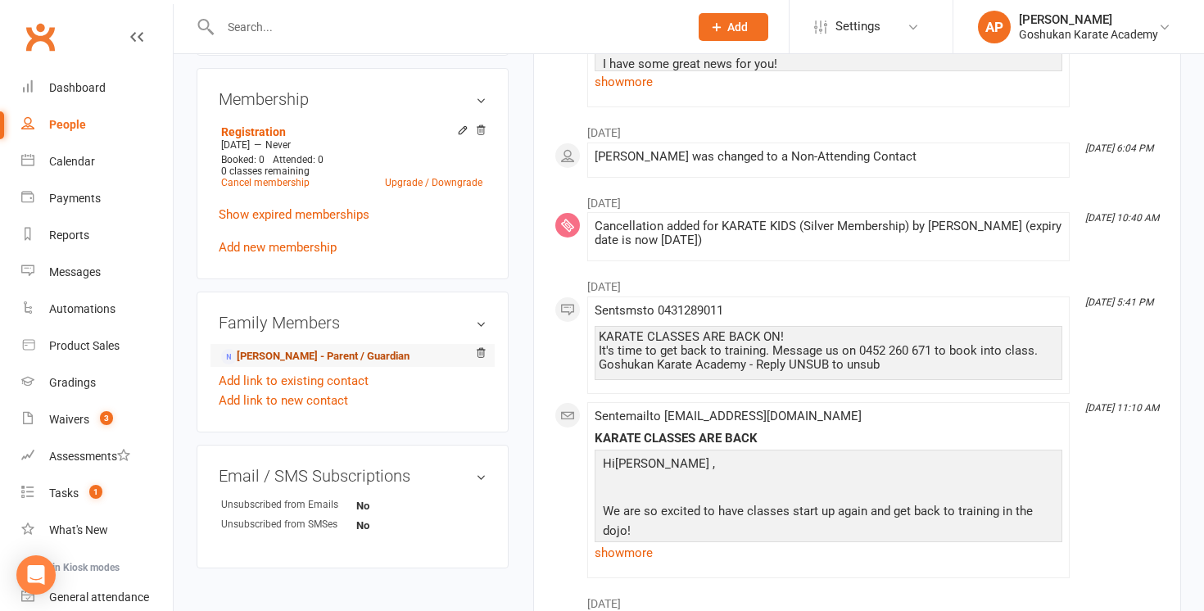
click at [338, 352] on link "[PERSON_NAME] - Parent / Guardian" at bounding box center [315, 356] width 188 height 17
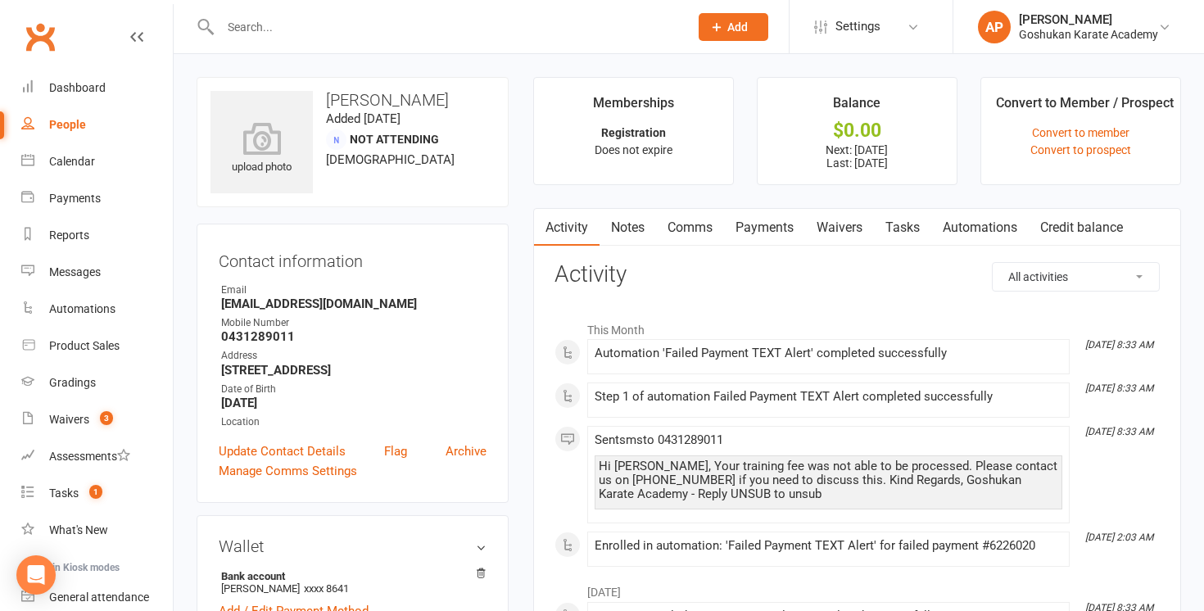
click at [772, 215] on link "Payments" at bounding box center [764, 228] width 81 height 38
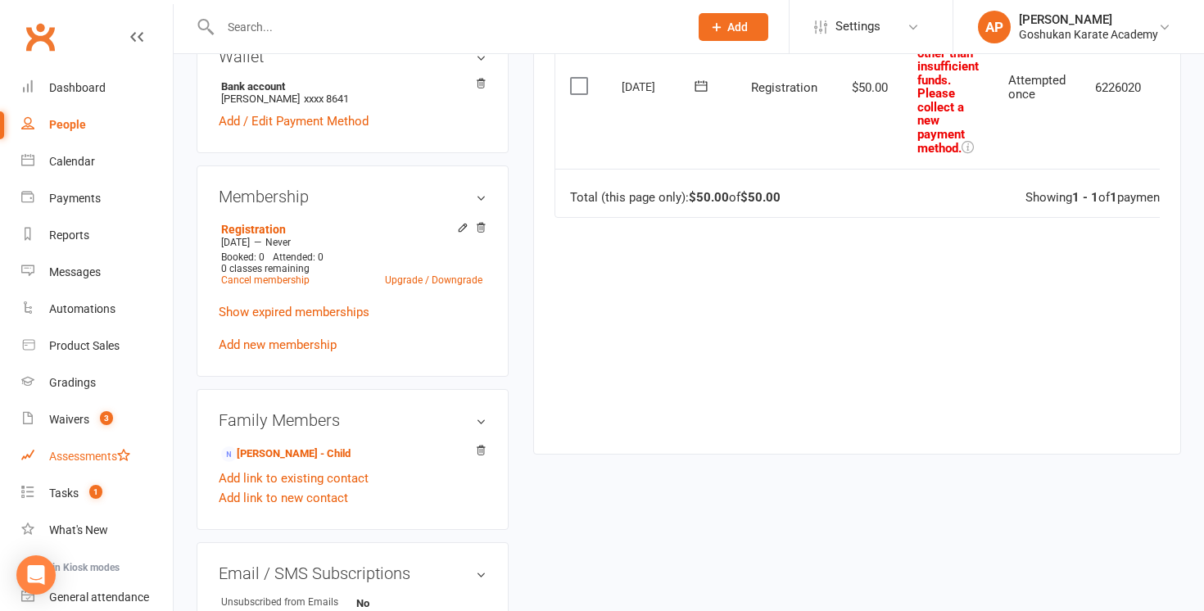
scroll to position [492, 0]
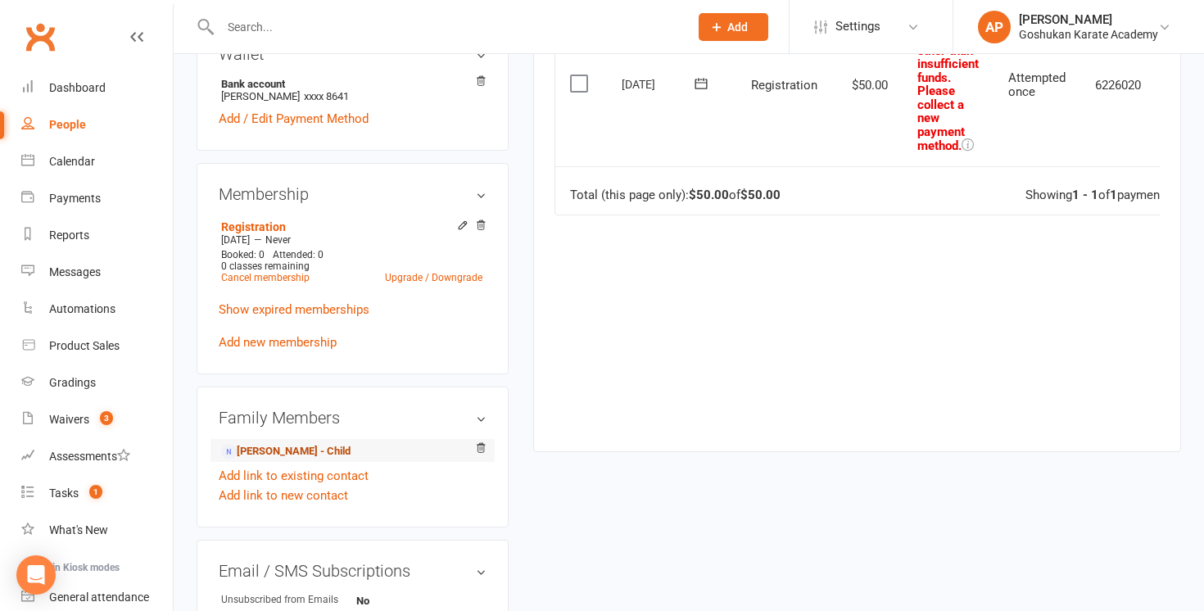
click at [259, 454] on link "[PERSON_NAME] - Child" at bounding box center [285, 451] width 129 height 17
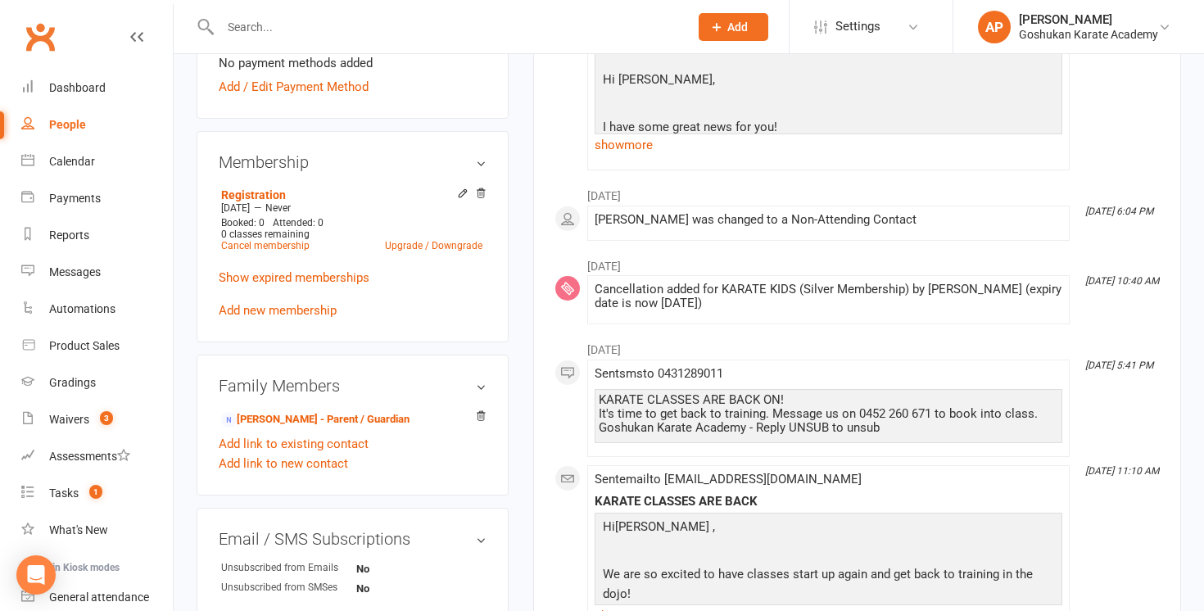
scroll to position [519, 0]
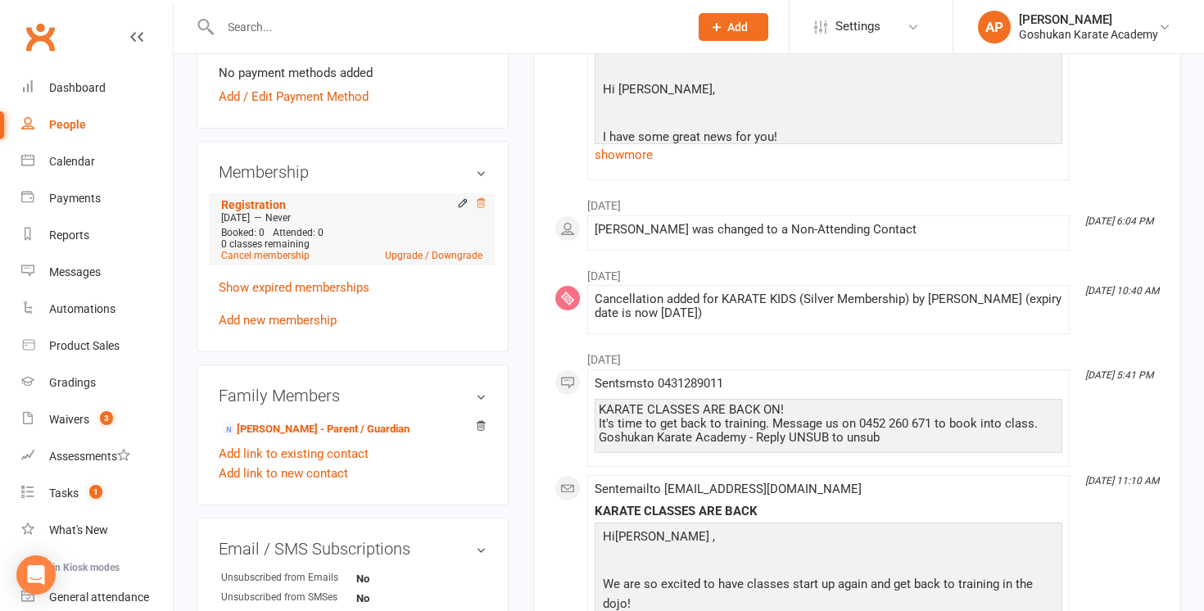
click at [479, 205] on icon at bounding box center [480, 202] width 11 height 11
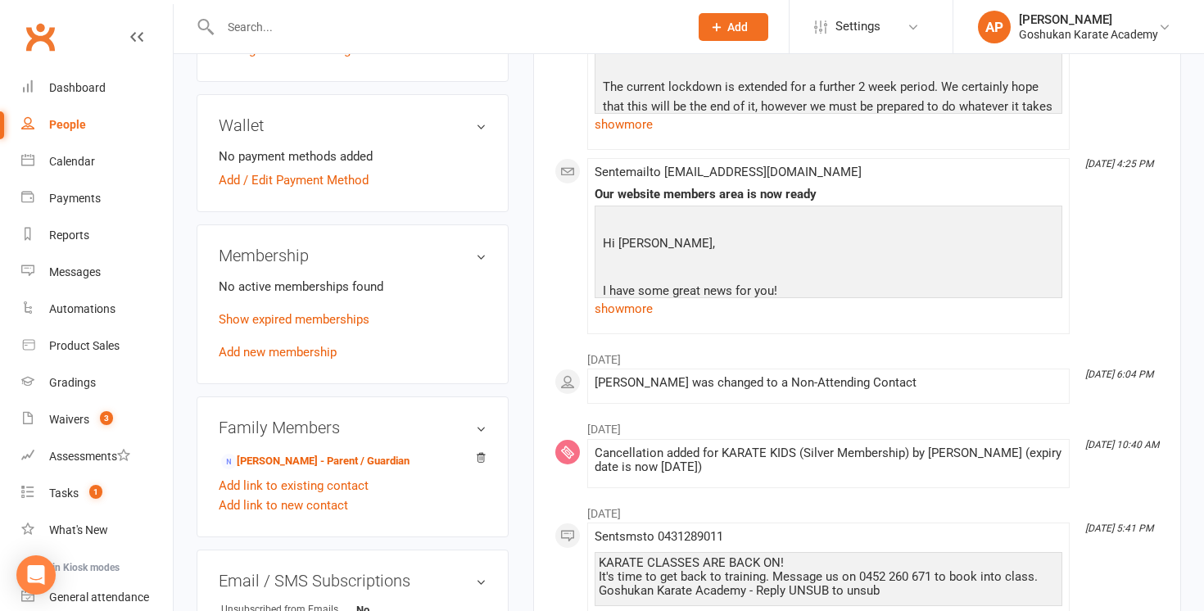
scroll to position [435, 0]
click at [349, 456] on link "[PERSON_NAME] - Parent / Guardian" at bounding box center [315, 462] width 188 height 17
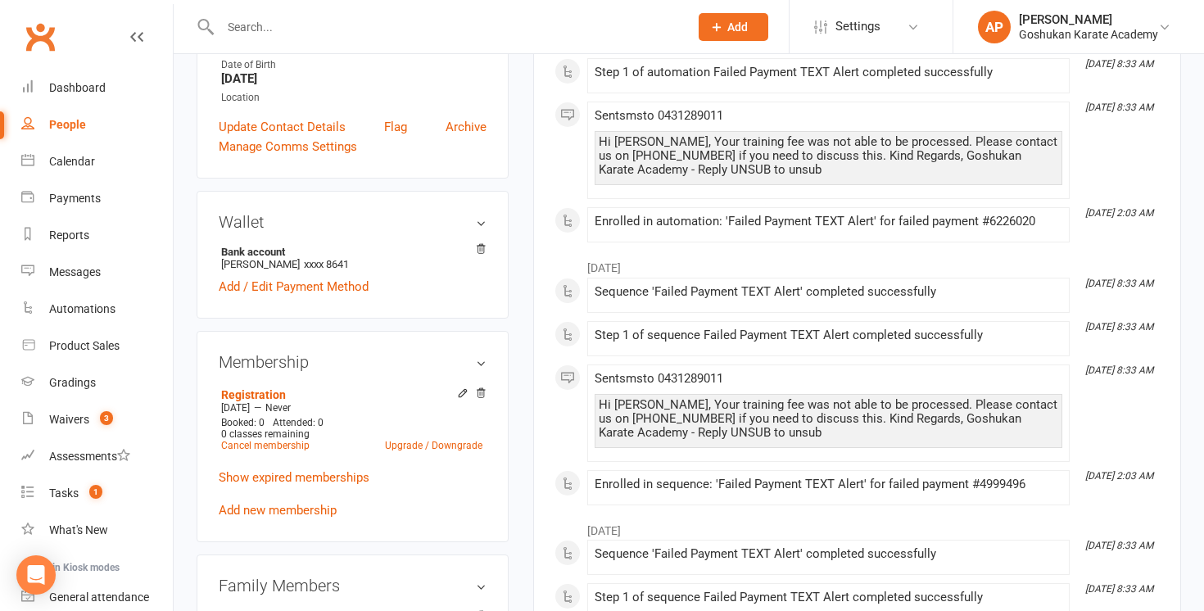
scroll to position [334, 0]
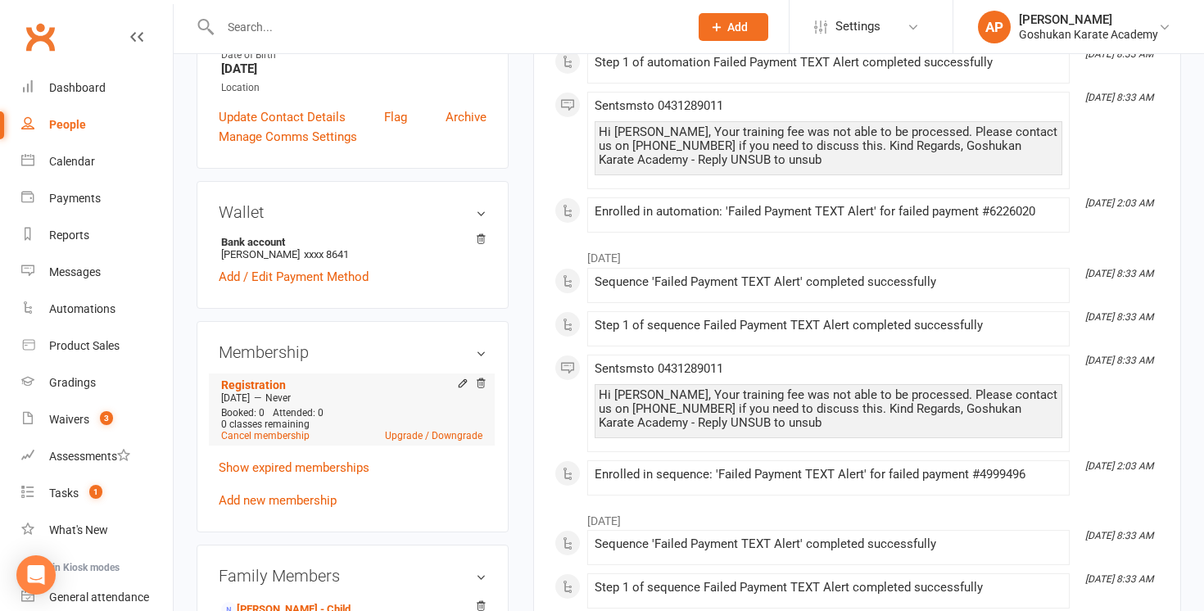
click at [478, 387] on icon at bounding box center [480, 384] width 11 height 13
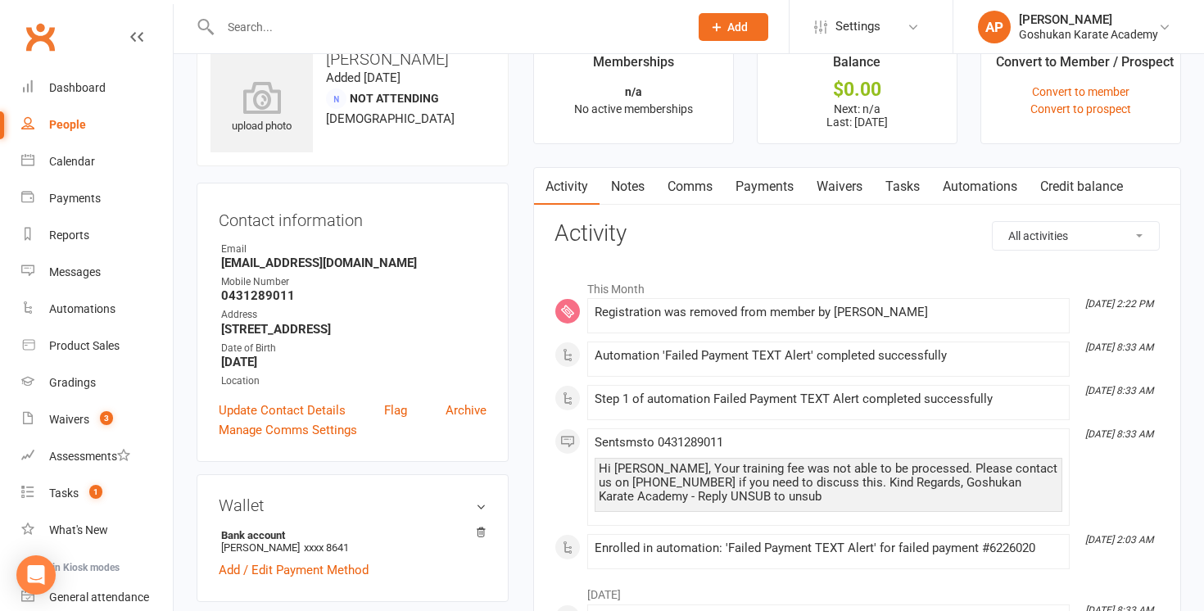
scroll to position [37, 0]
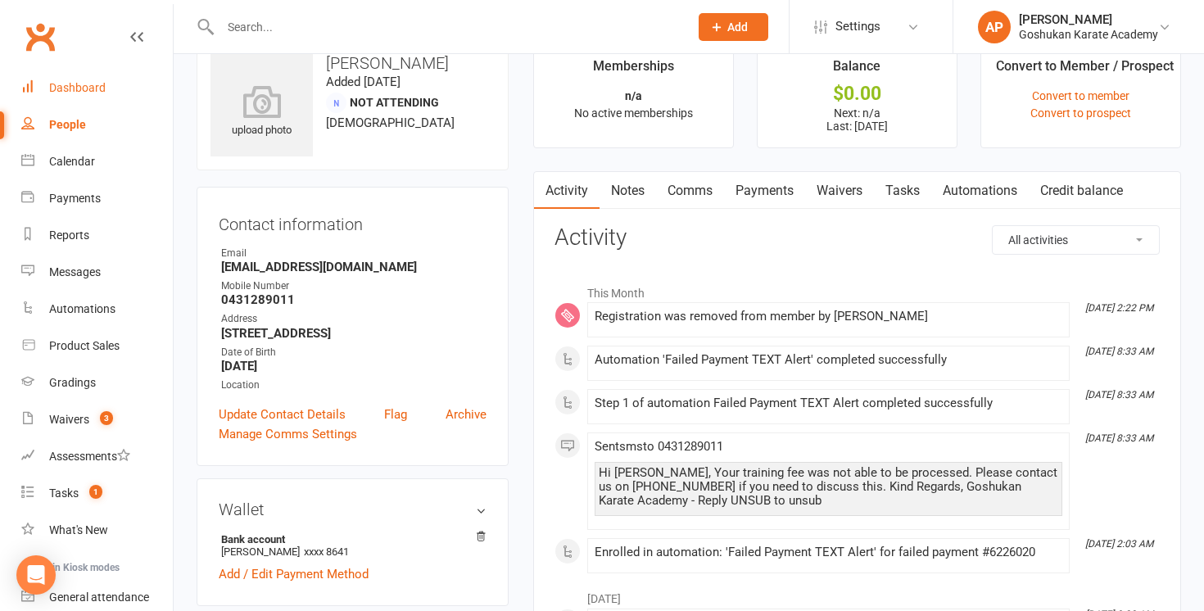
click at [102, 88] on div "Dashboard" at bounding box center [77, 87] width 57 height 13
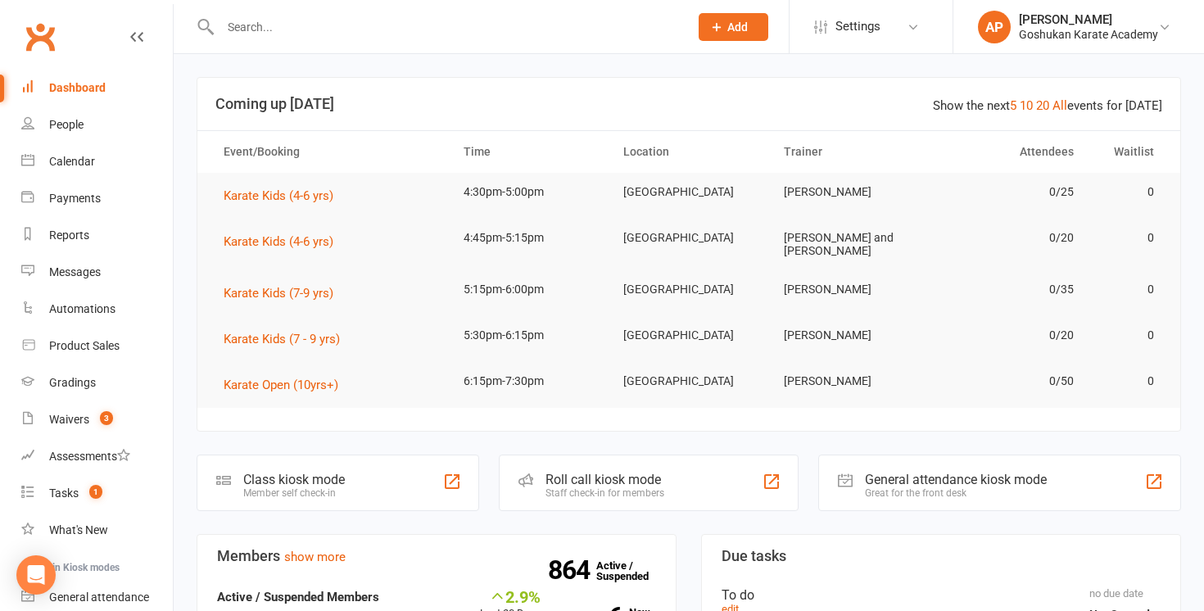
click at [351, 16] on input "text" at bounding box center [446, 27] width 462 height 23
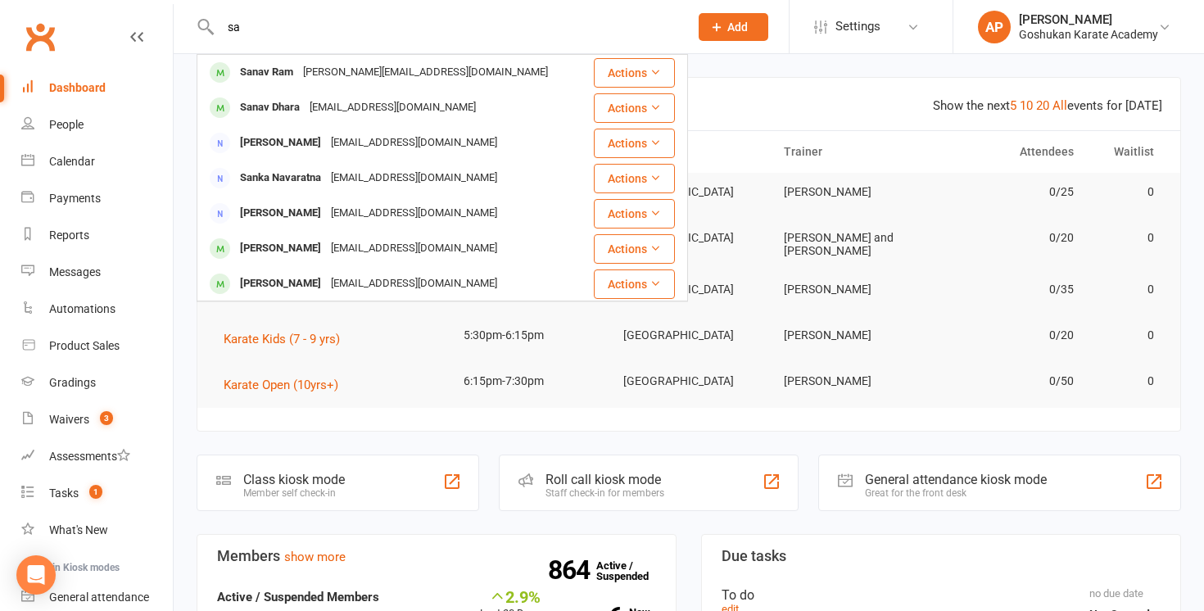
type input "s"
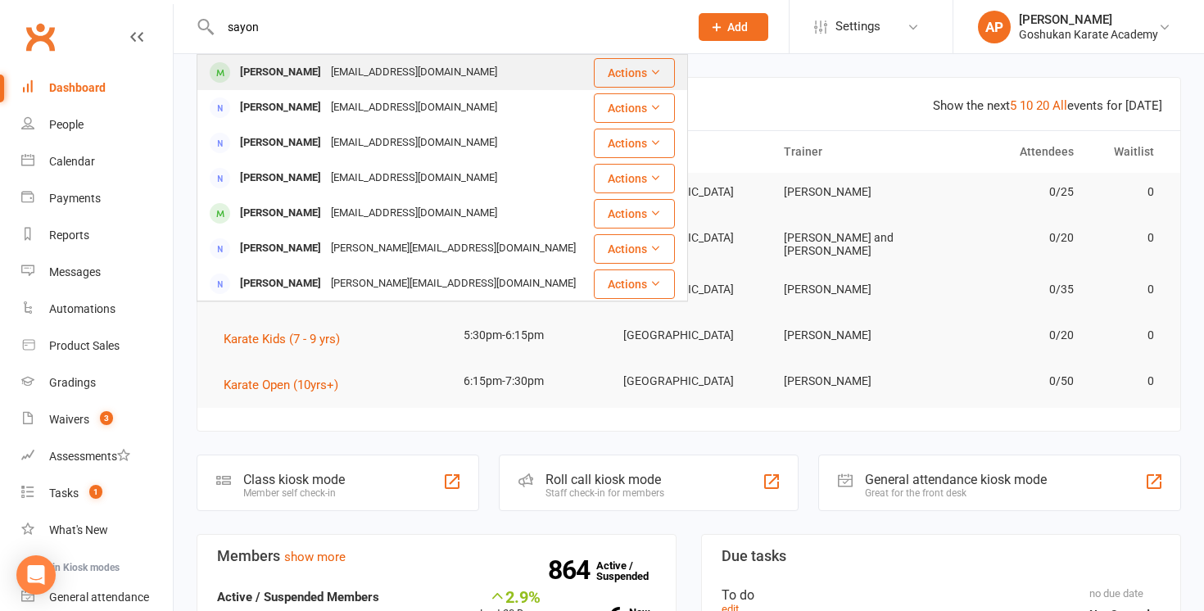
type input "sayon"
click at [326, 77] on div "[PERSON_NAME]" at bounding box center [280, 73] width 91 height 24
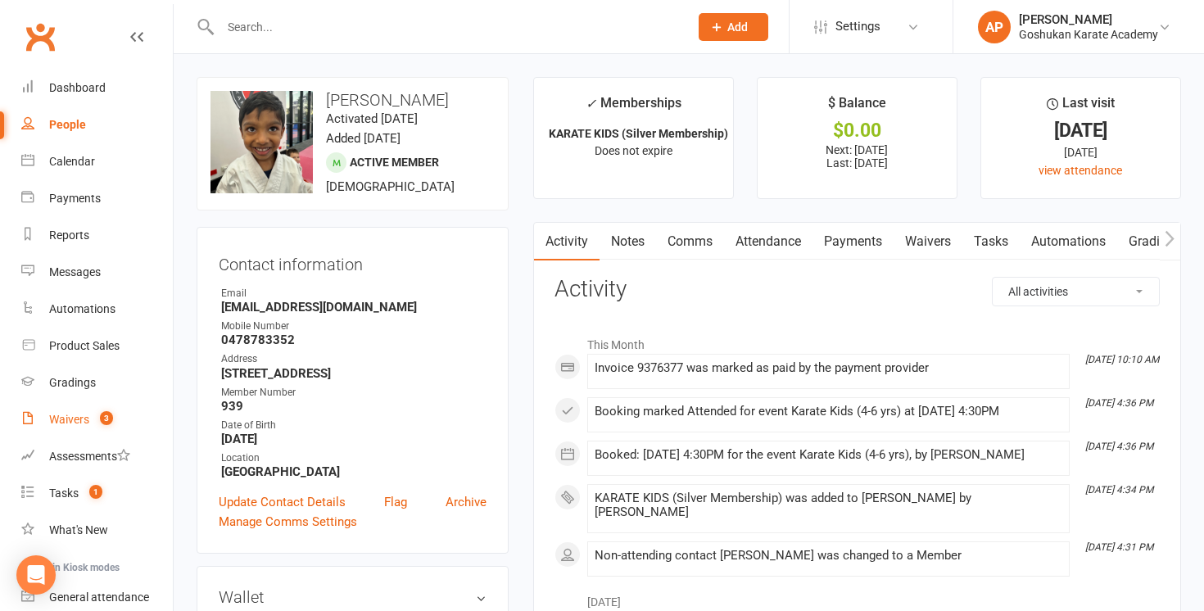
scroll to position [9, 0]
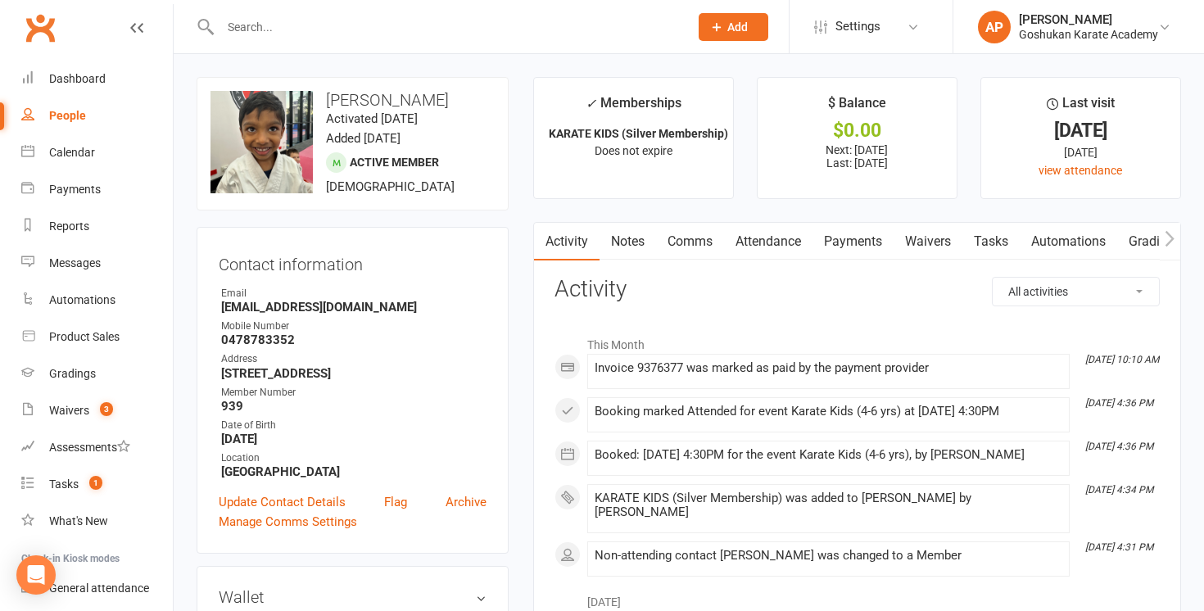
click at [272, 29] on input "text" at bounding box center [446, 27] width 462 height 23
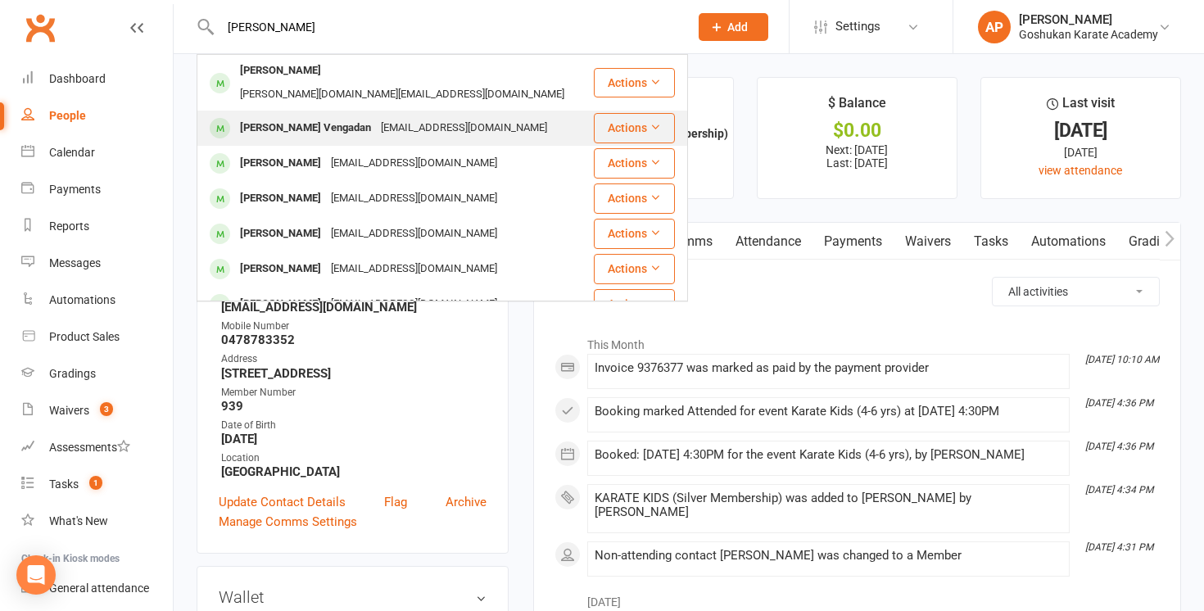
type input "[PERSON_NAME]"
click at [302, 116] on div "[PERSON_NAME] Vengadan" at bounding box center [305, 128] width 141 height 24
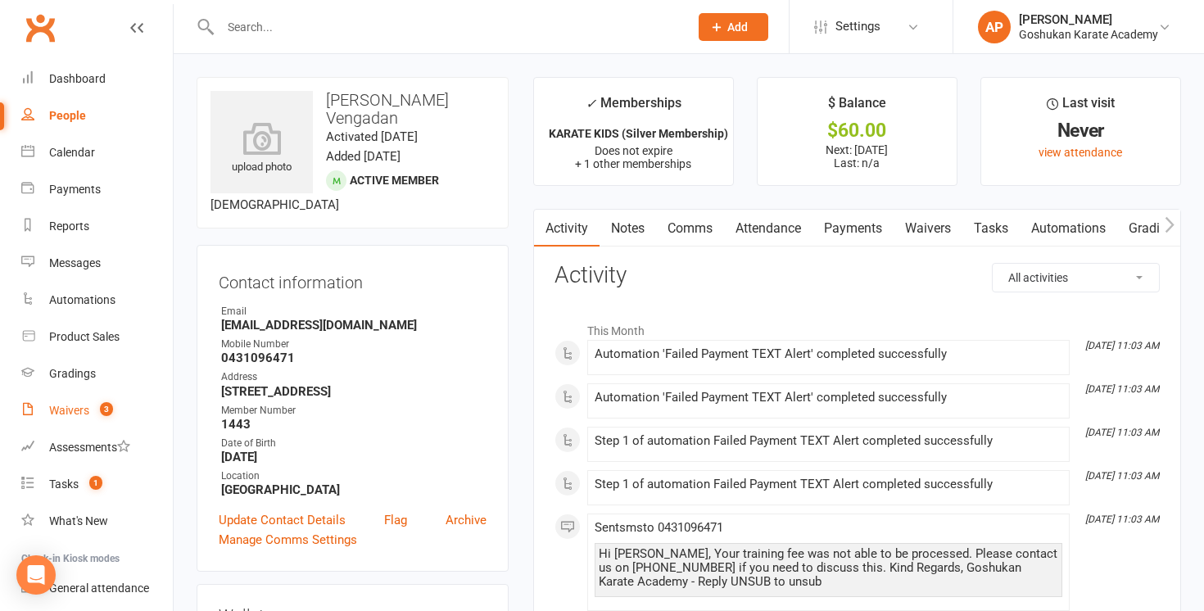
click at [82, 403] on link "Waivers 3" at bounding box center [97, 410] width 152 height 37
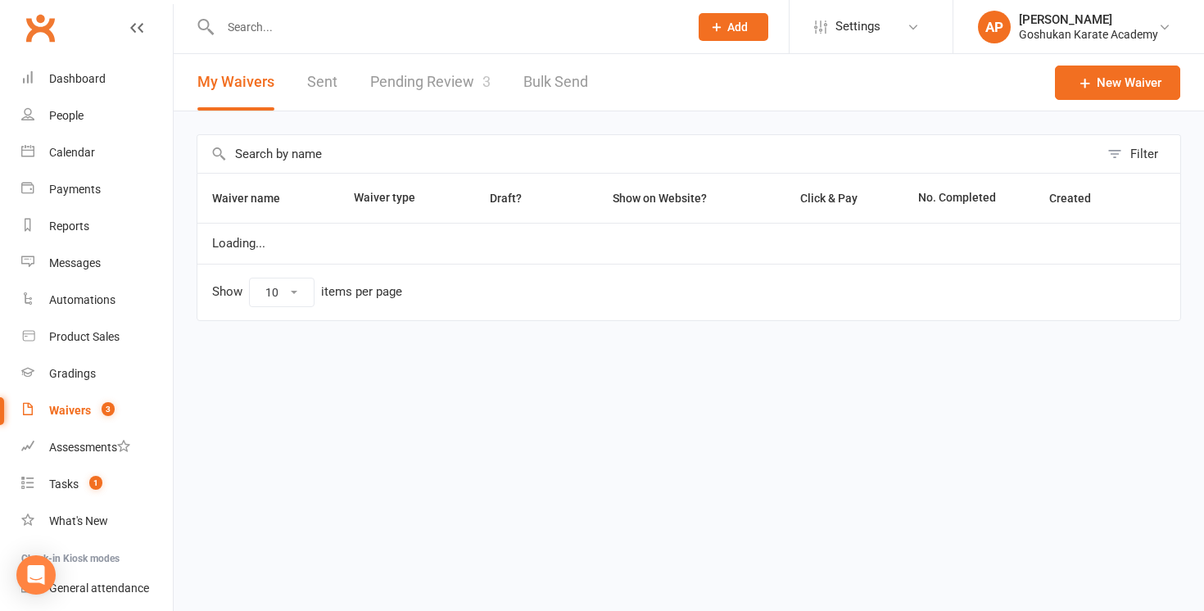
click at [423, 85] on link "Pending Review 3" at bounding box center [430, 82] width 120 height 57
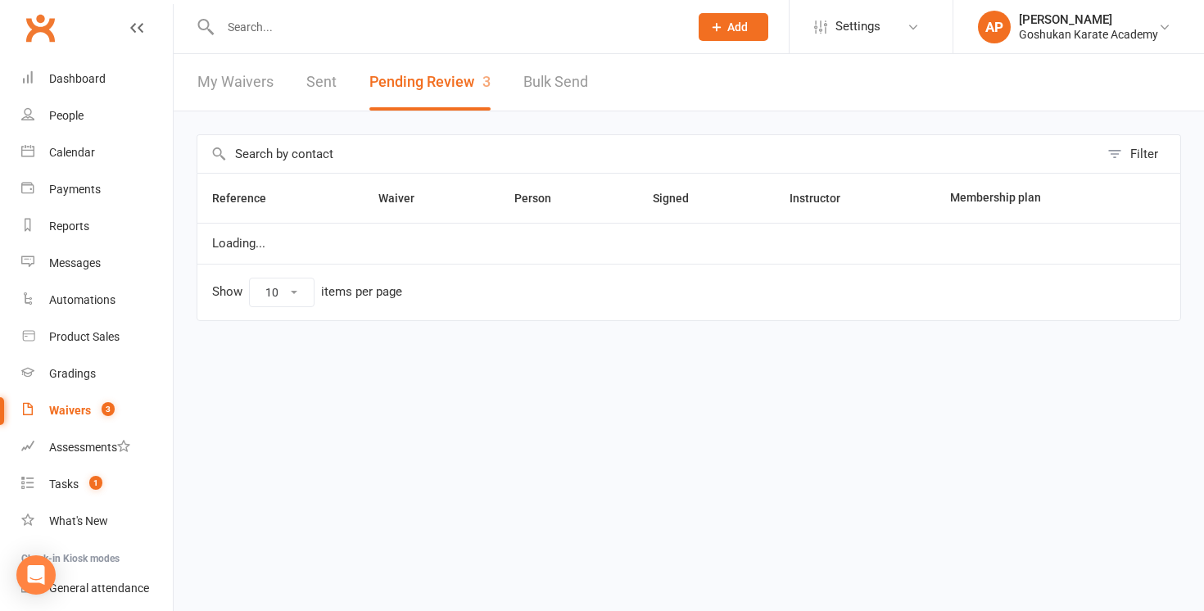
select select "50"
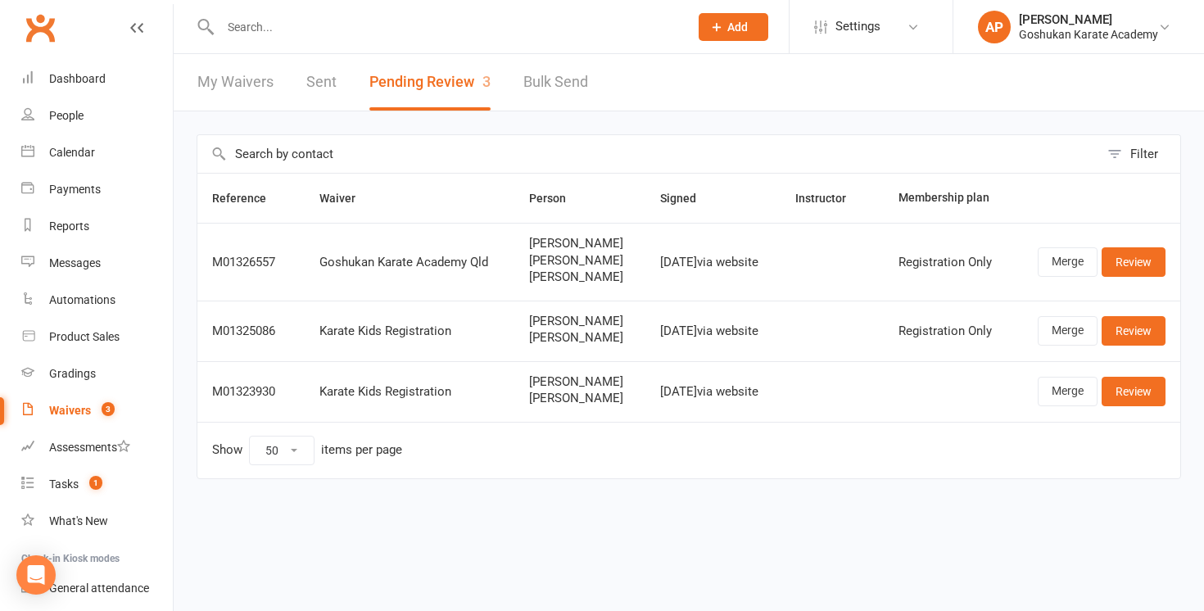
click at [351, 25] on input "text" at bounding box center [446, 27] width 462 height 23
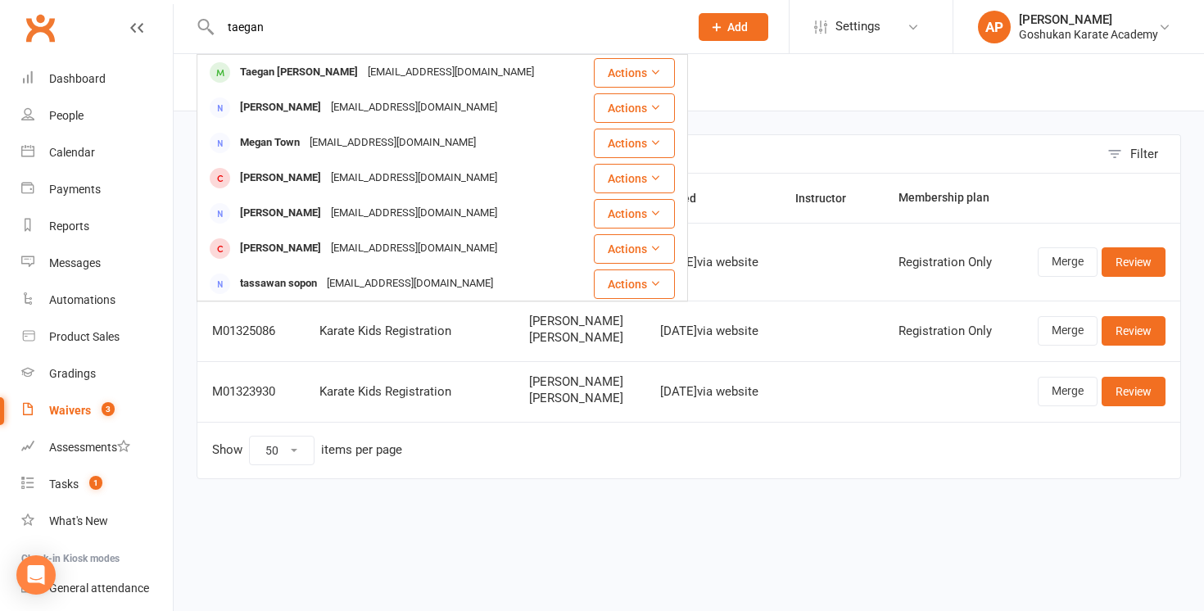
click at [337, 27] on input "taegan" at bounding box center [446, 27] width 462 height 23
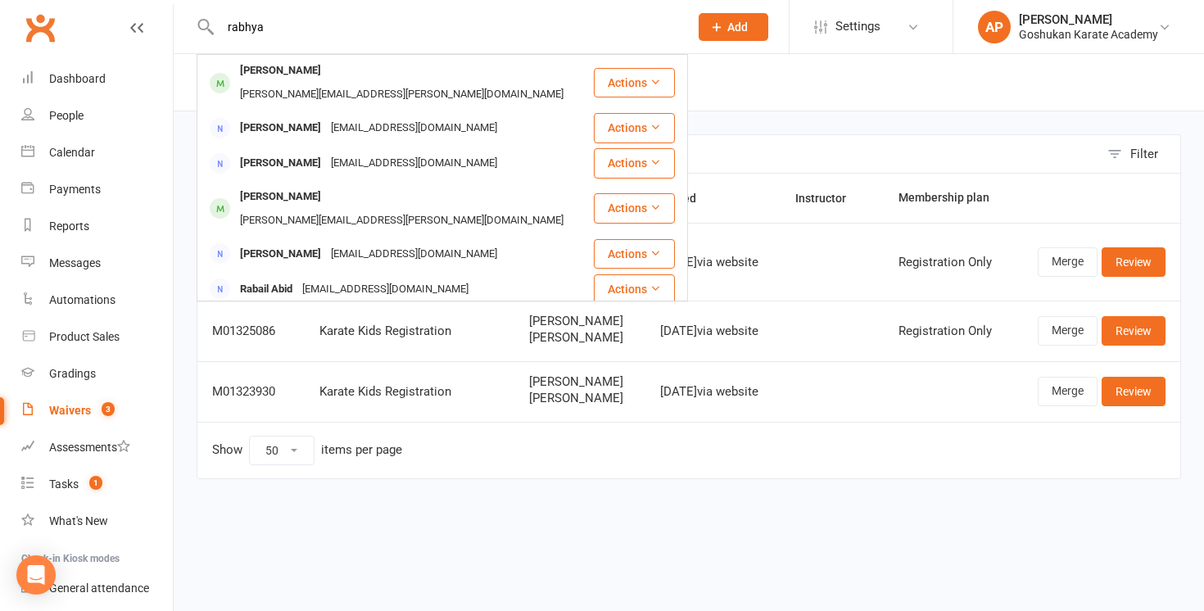
type input "rabhya"
click at [105, 81] on link "Dashboard" at bounding box center [97, 79] width 152 height 37
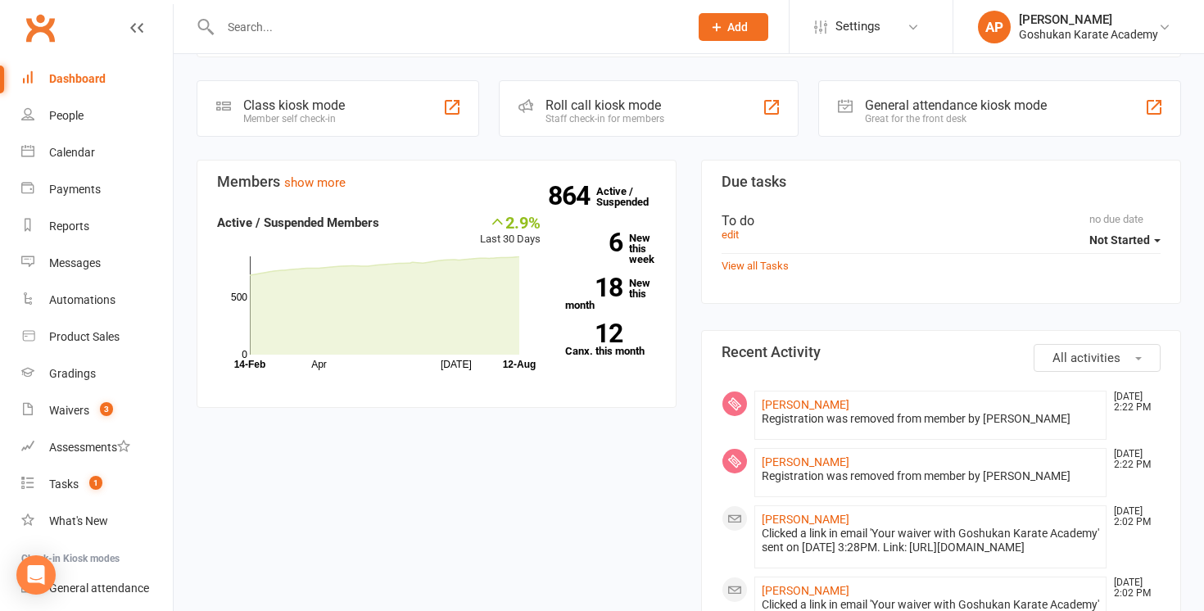
scroll to position [377, 0]
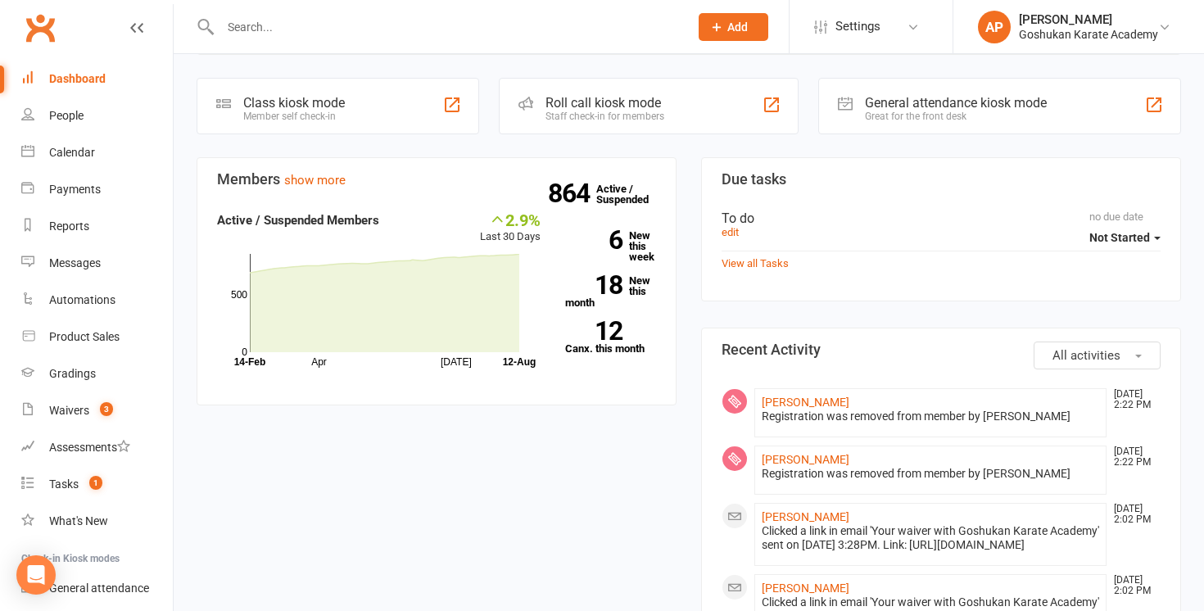
click at [1120, 351] on span "All activities" at bounding box center [1086, 355] width 68 height 15
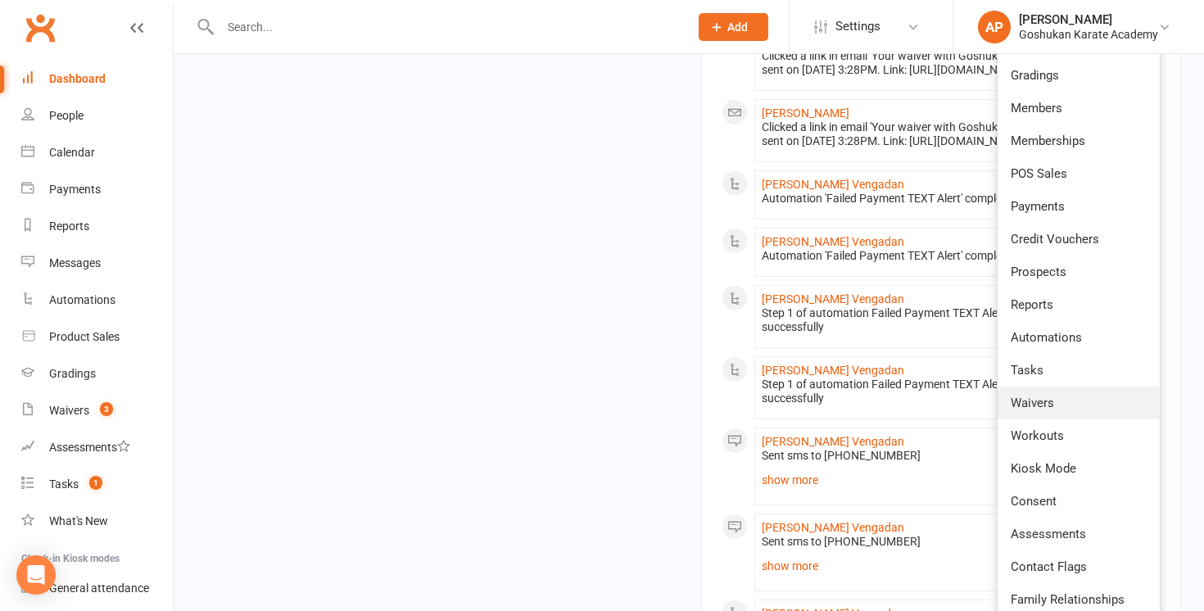
click at [1078, 410] on link "Waivers" at bounding box center [1079, 403] width 162 height 33
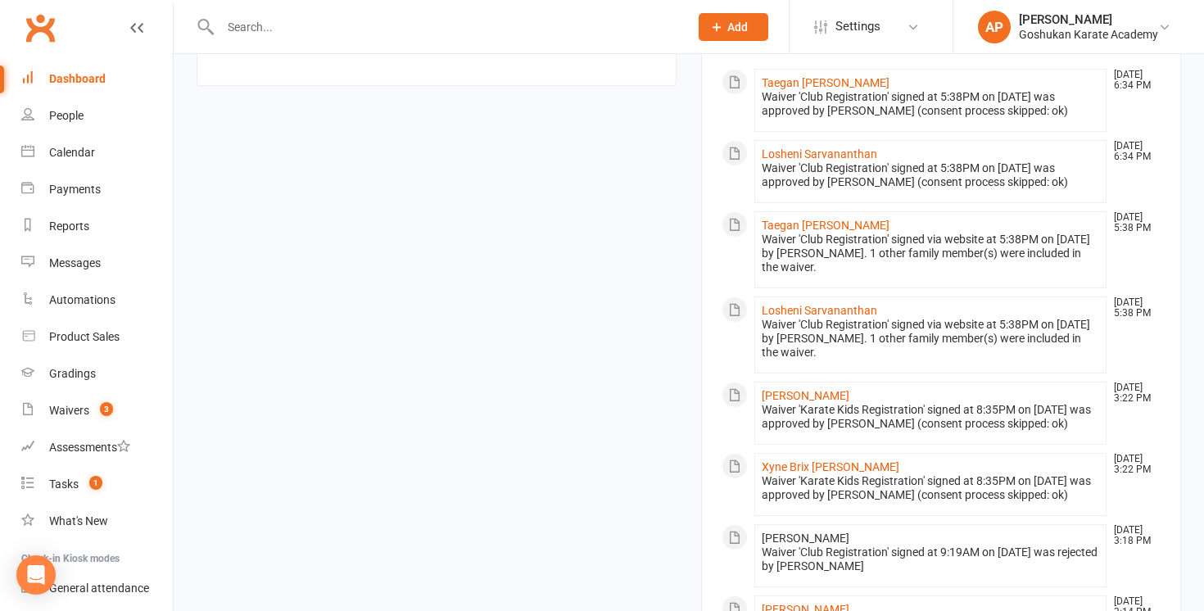
scroll to position [0, 0]
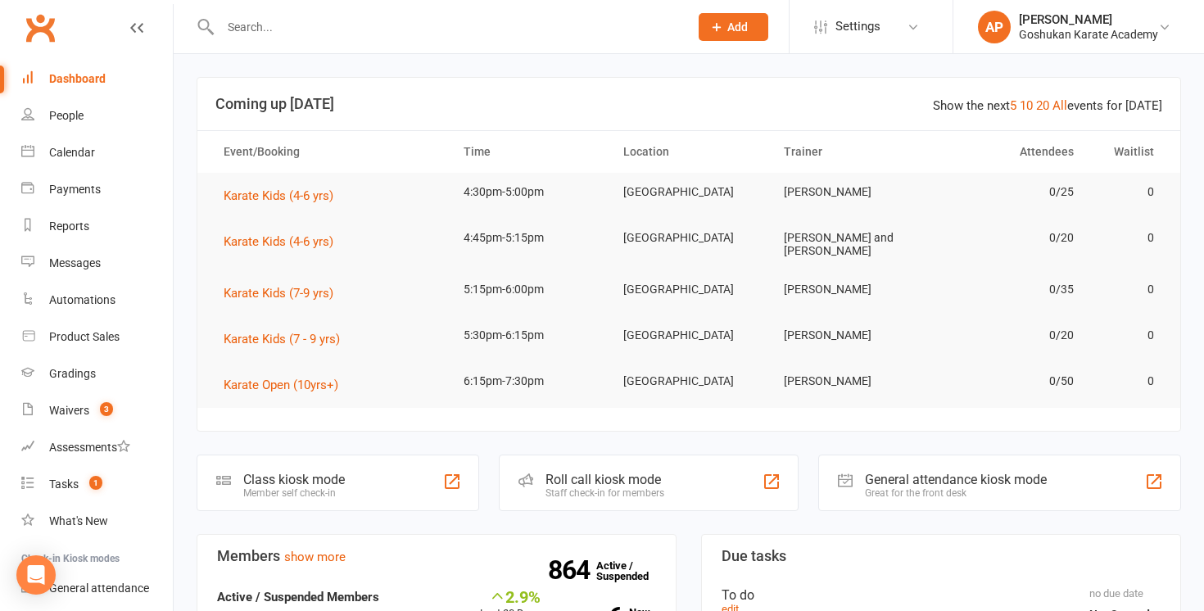
click at [89, 75] on div "Dashboard" at bounding box center [77, 78] width 57 height 13
